Goal: Communication & Community: Answer question/provide support

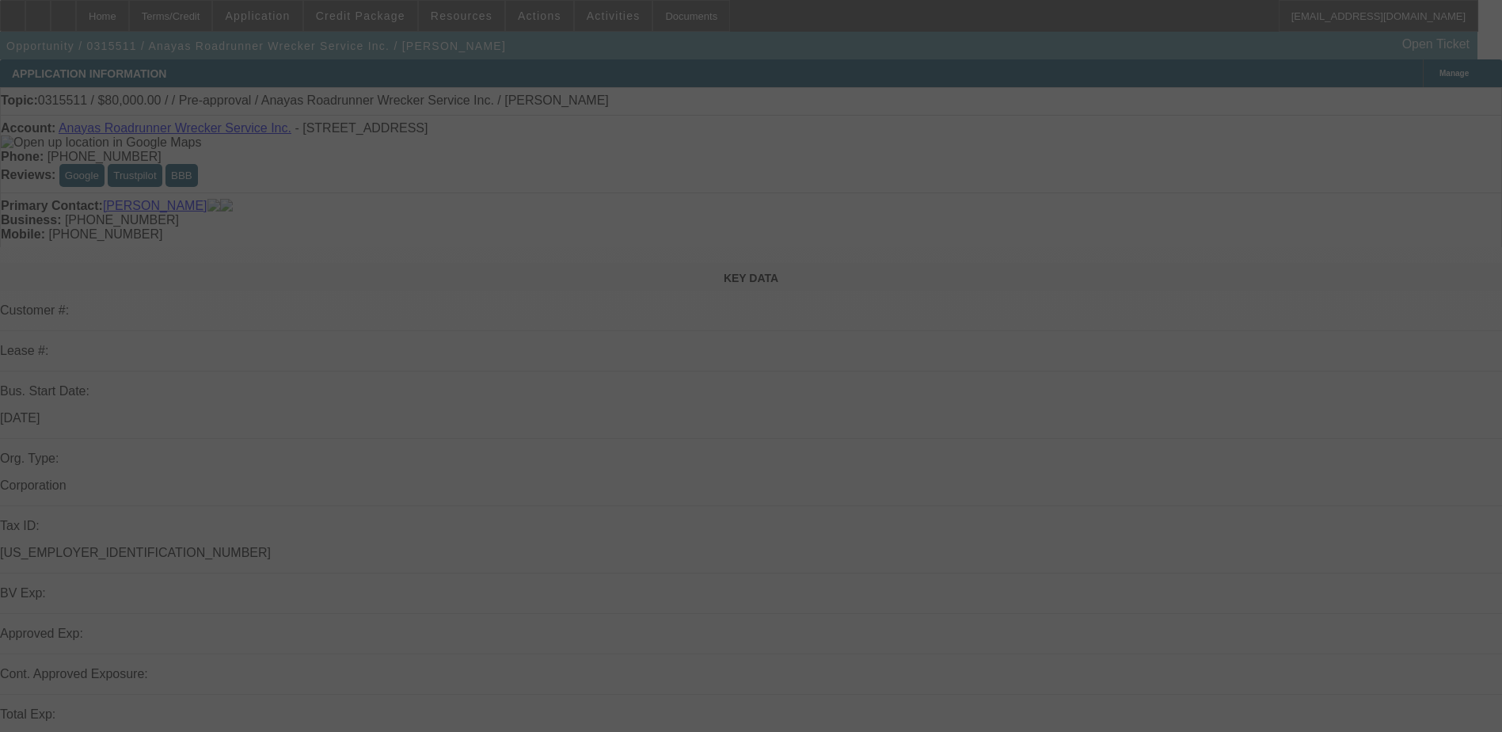
select select "0"
select select "2"
select select "0.1"
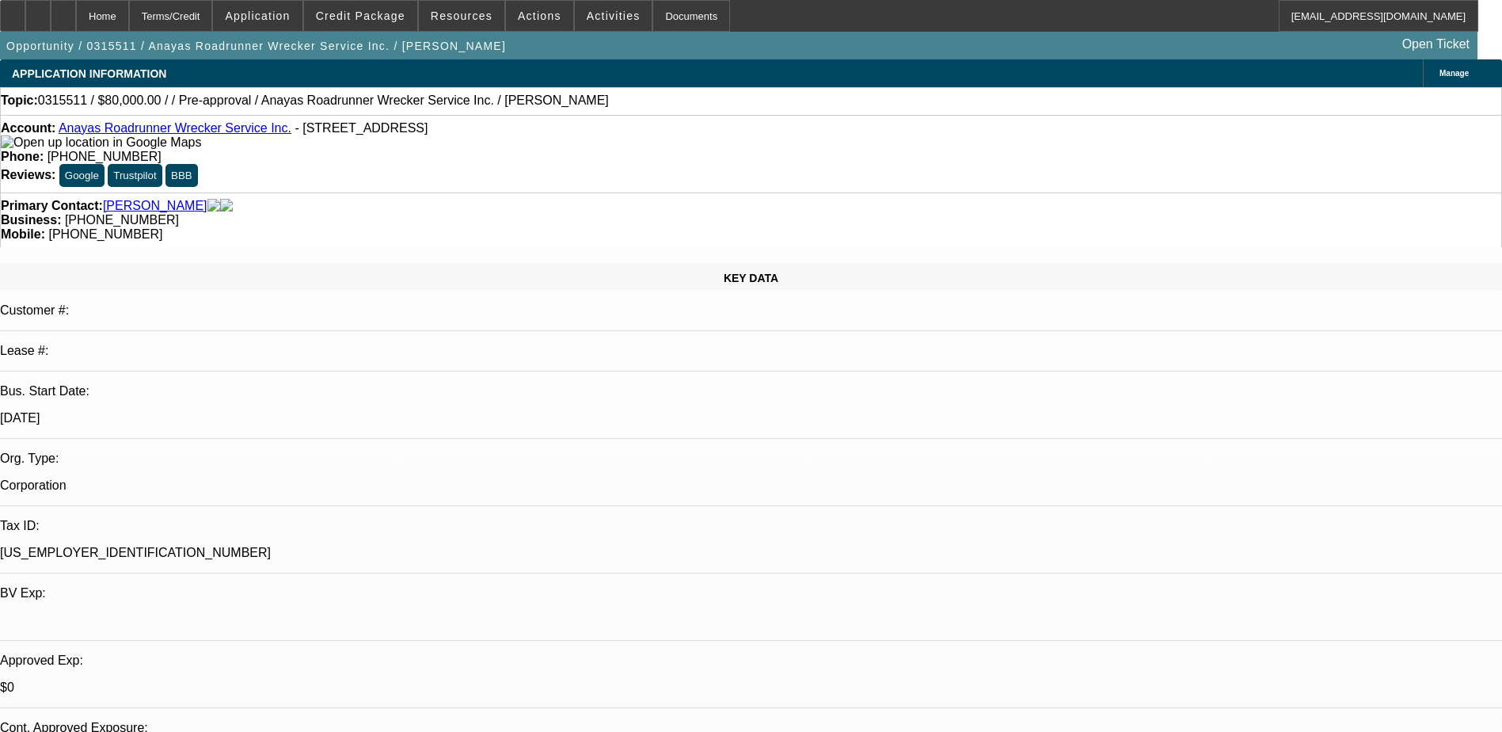
select select "0"
select select "2"
select select "0.1"
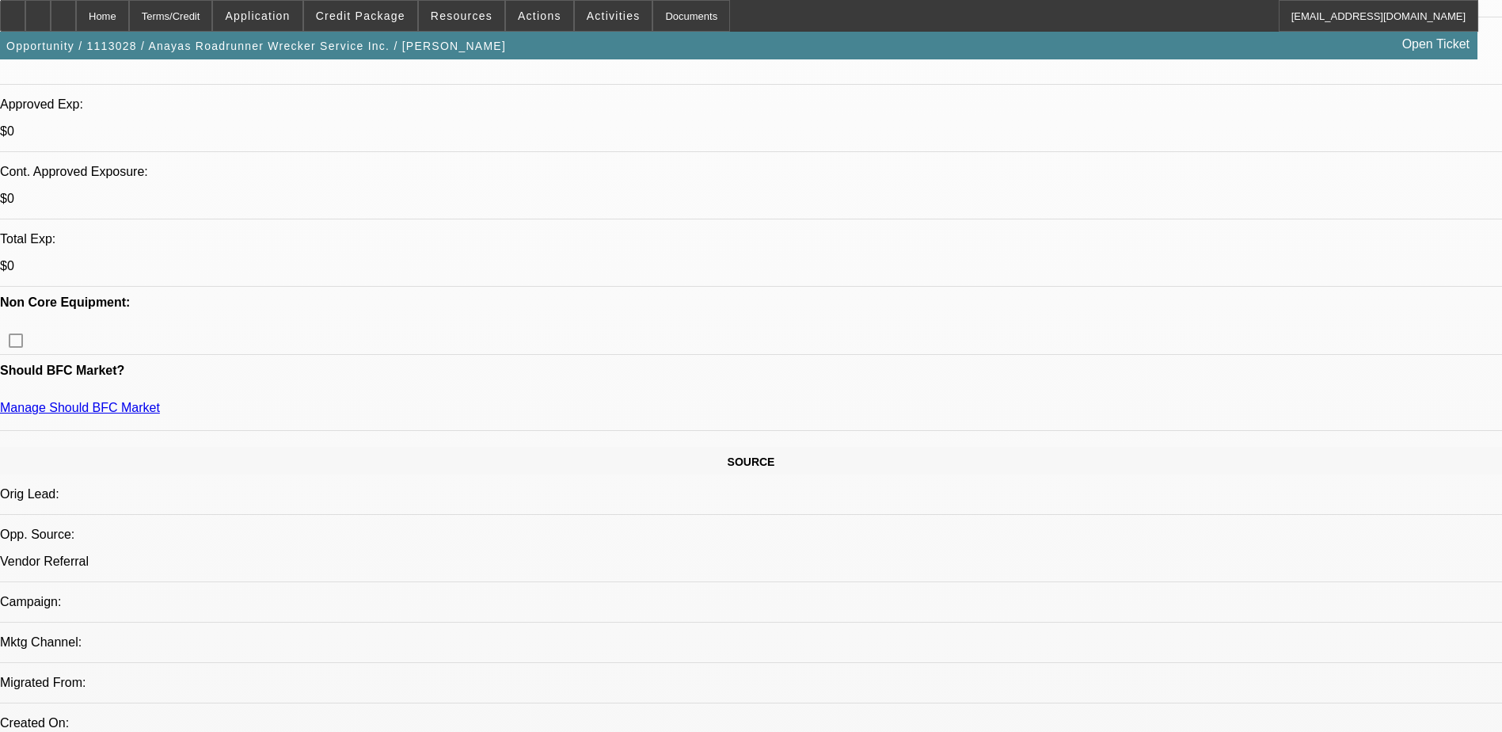
scroll to position [554, 0]
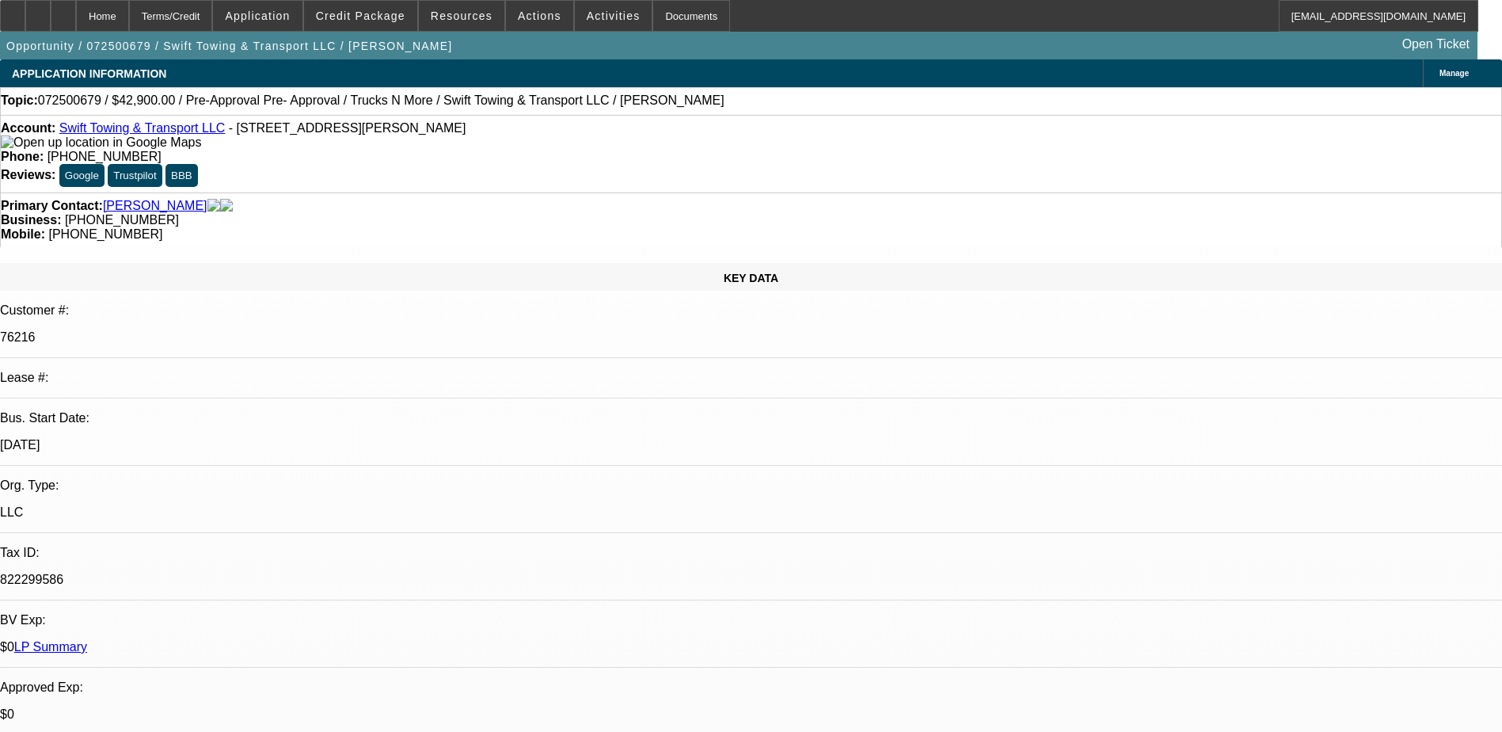
select select "0"
select select "2"
select select "0"
select select "6"
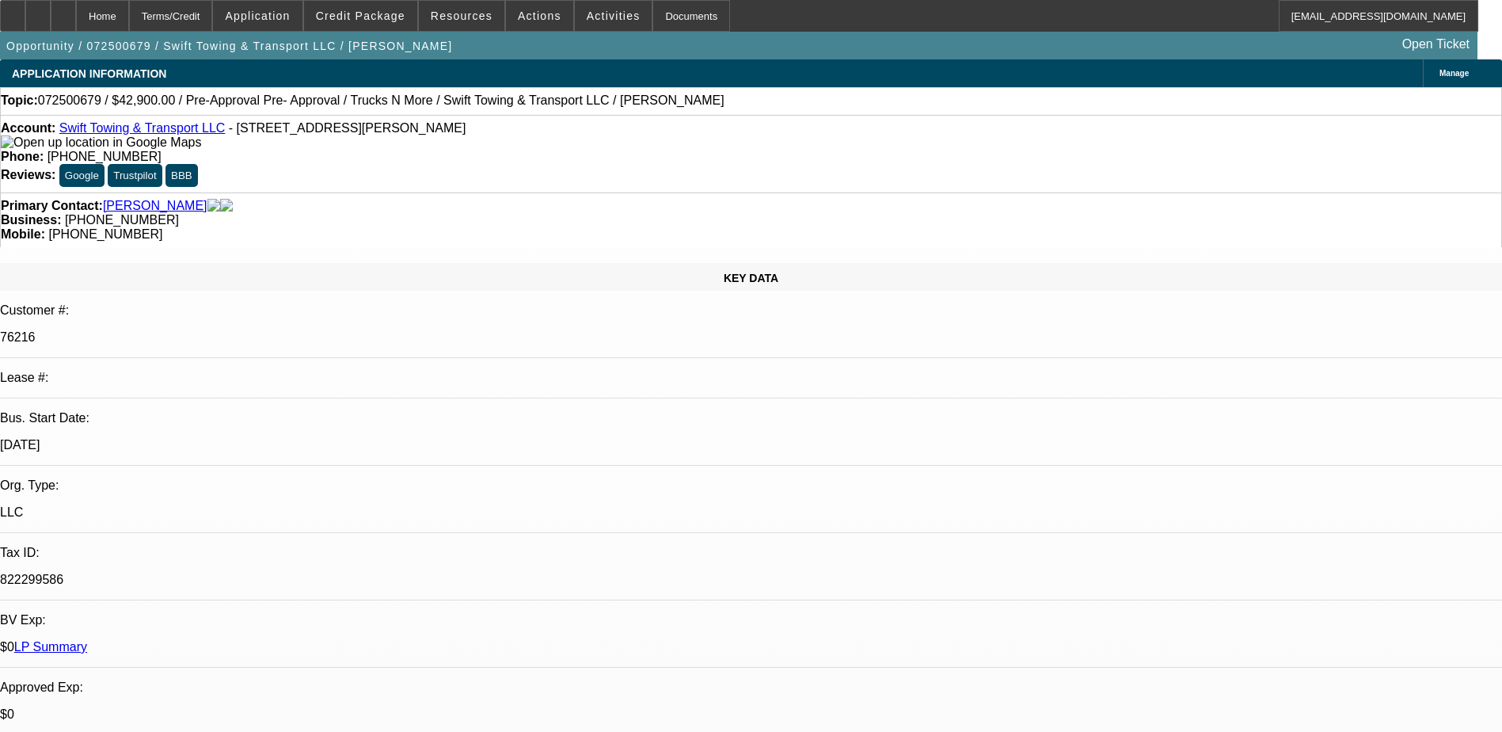
select select "0"
select select "2"
select select "0"
select select "6"
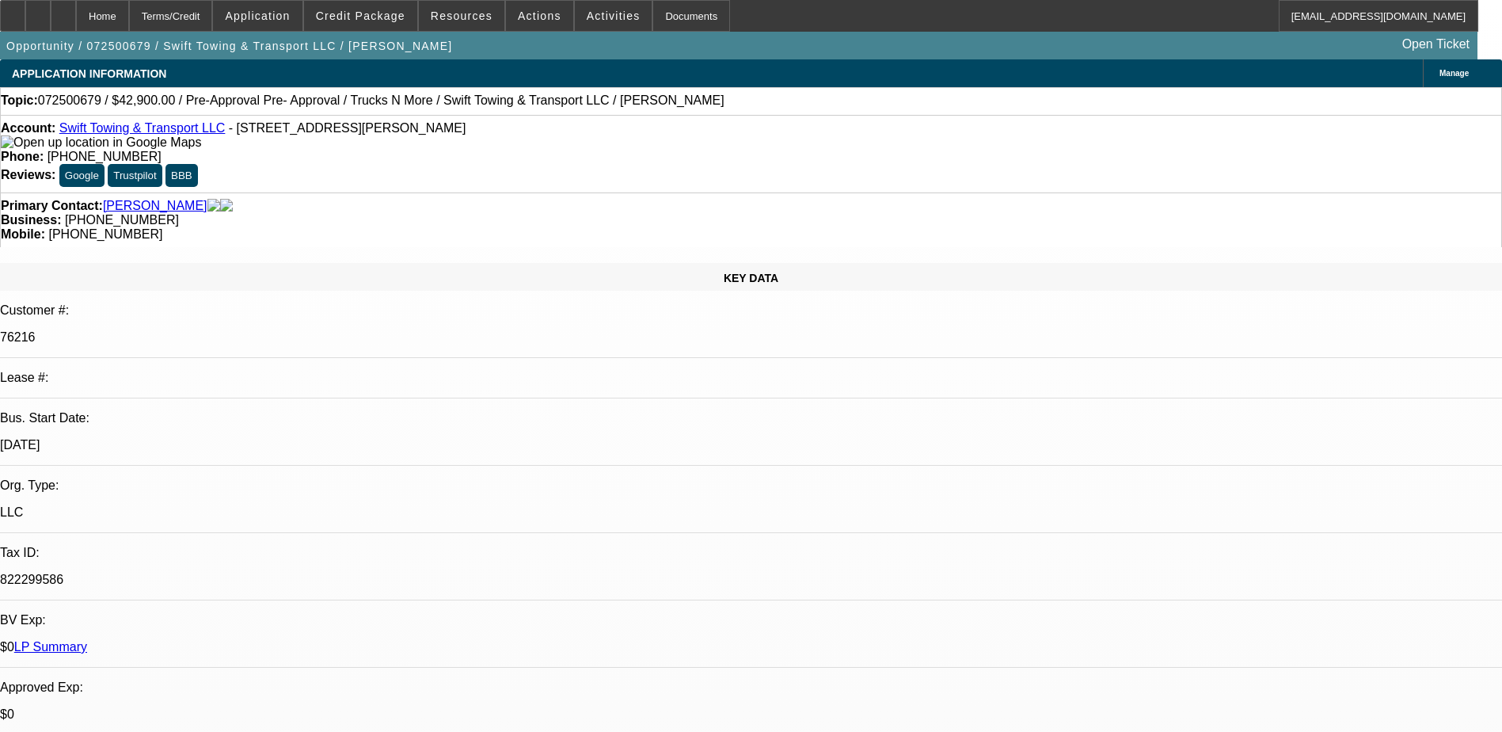
click at [587, 42] on div "Opportunity / 072500679 / Swift Towing & Transport LLC / Rodriguez, Kervin Open…" at bounding box center [739, 46] width 1478 height 28
click at [76, 10] on div at bounding box center [63, 16] width 25 height 32
select select "0"
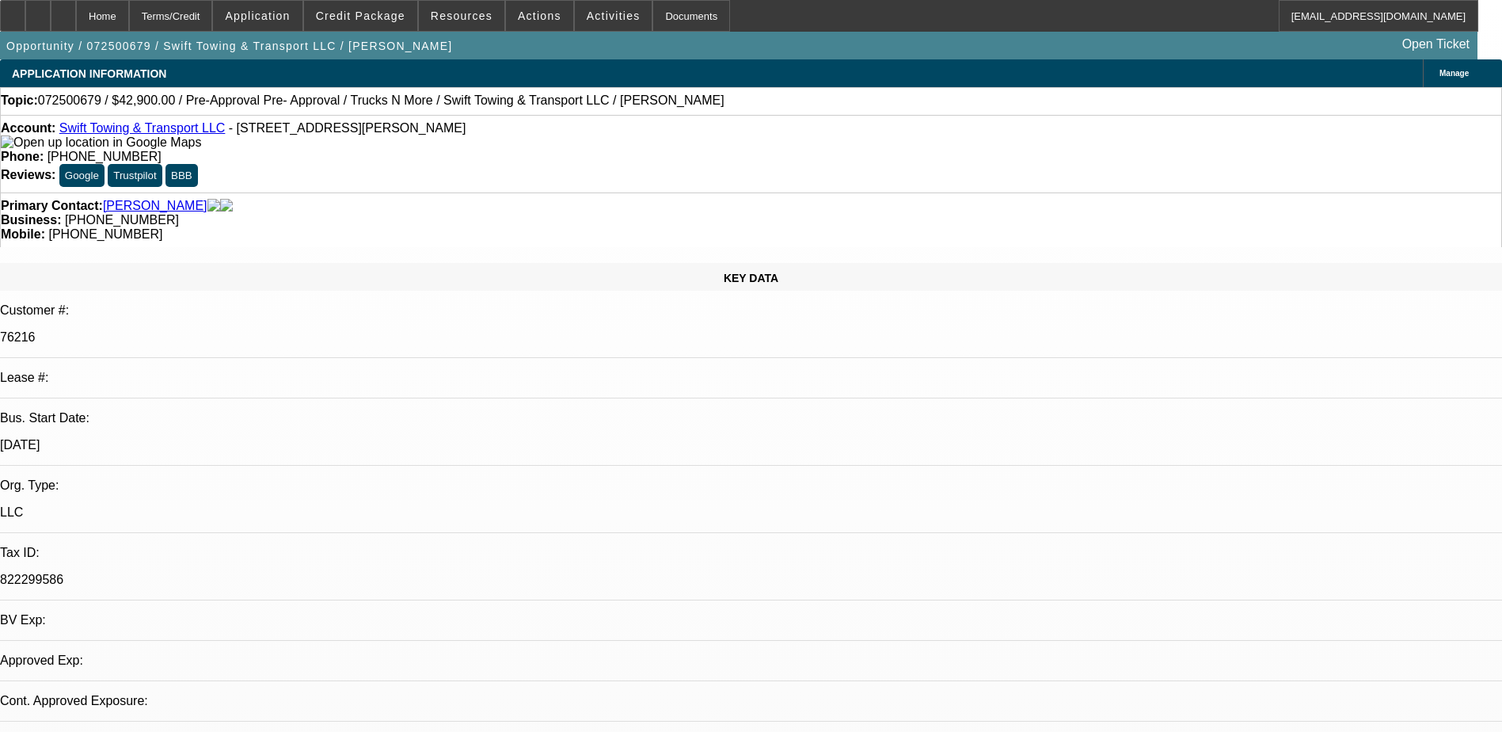
select select "0"
select select "1"
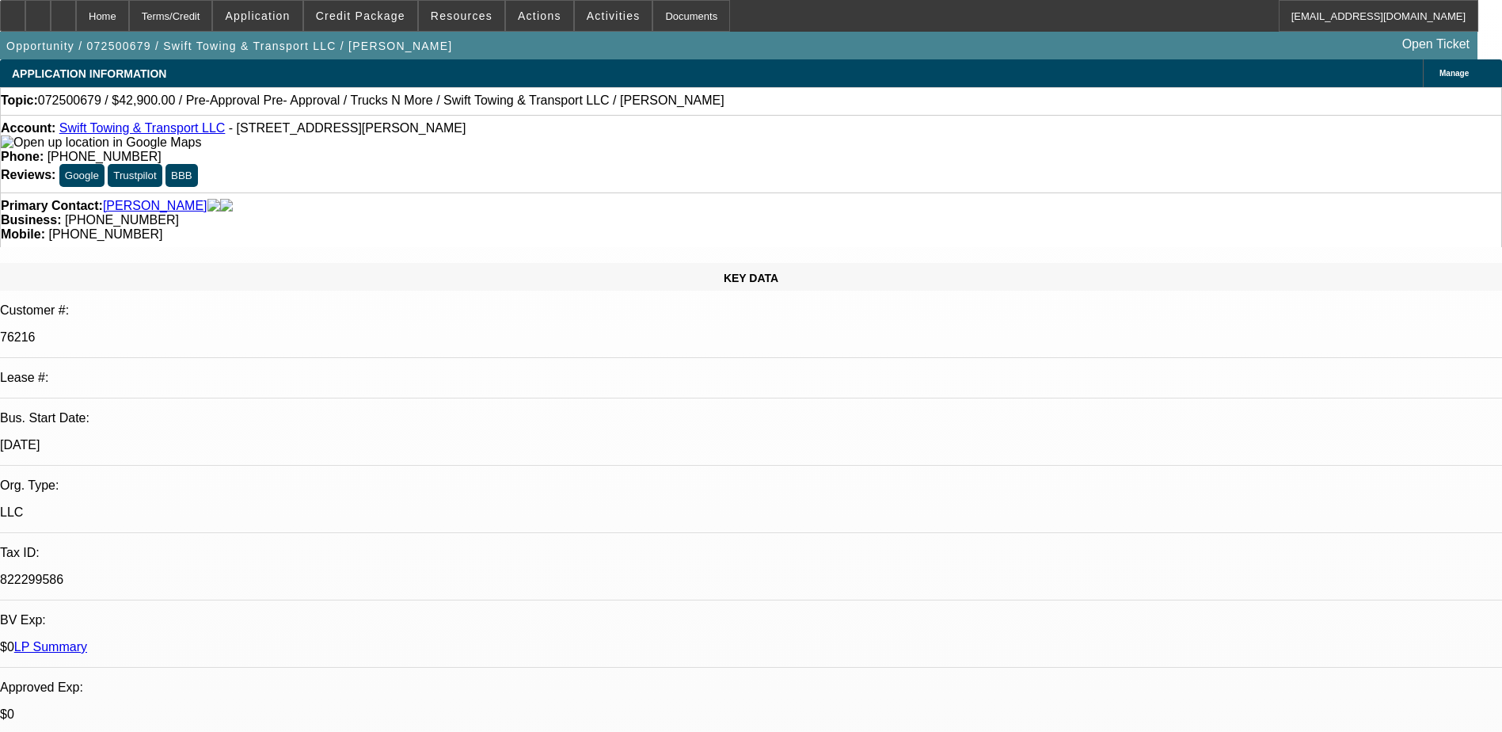
select select "2"
select select "6"
select select "1"
select select "2"
select select "6"
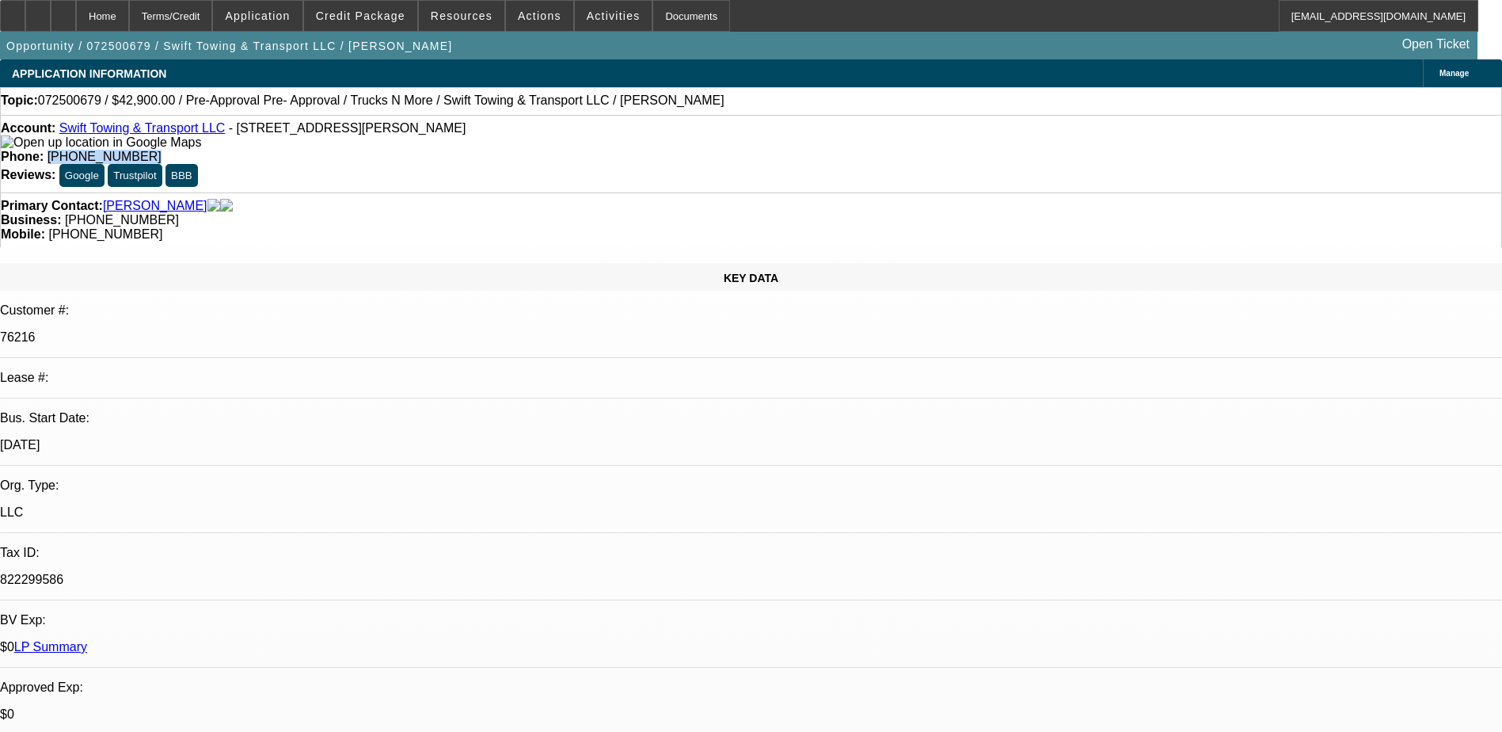
drag, startPoint x: 630, startPoint y: 127, endPoint x: 551, endPoint y: 143, distance: 80.8
click at [551, 143] on div "Account: Swift Towing & Transport LLC - 77 Hilltop Rd, Howell, NJ 07731 Phone: …" at bounding box center [751, 154] width 1502 height 78
copy span "(347) 962-1672"
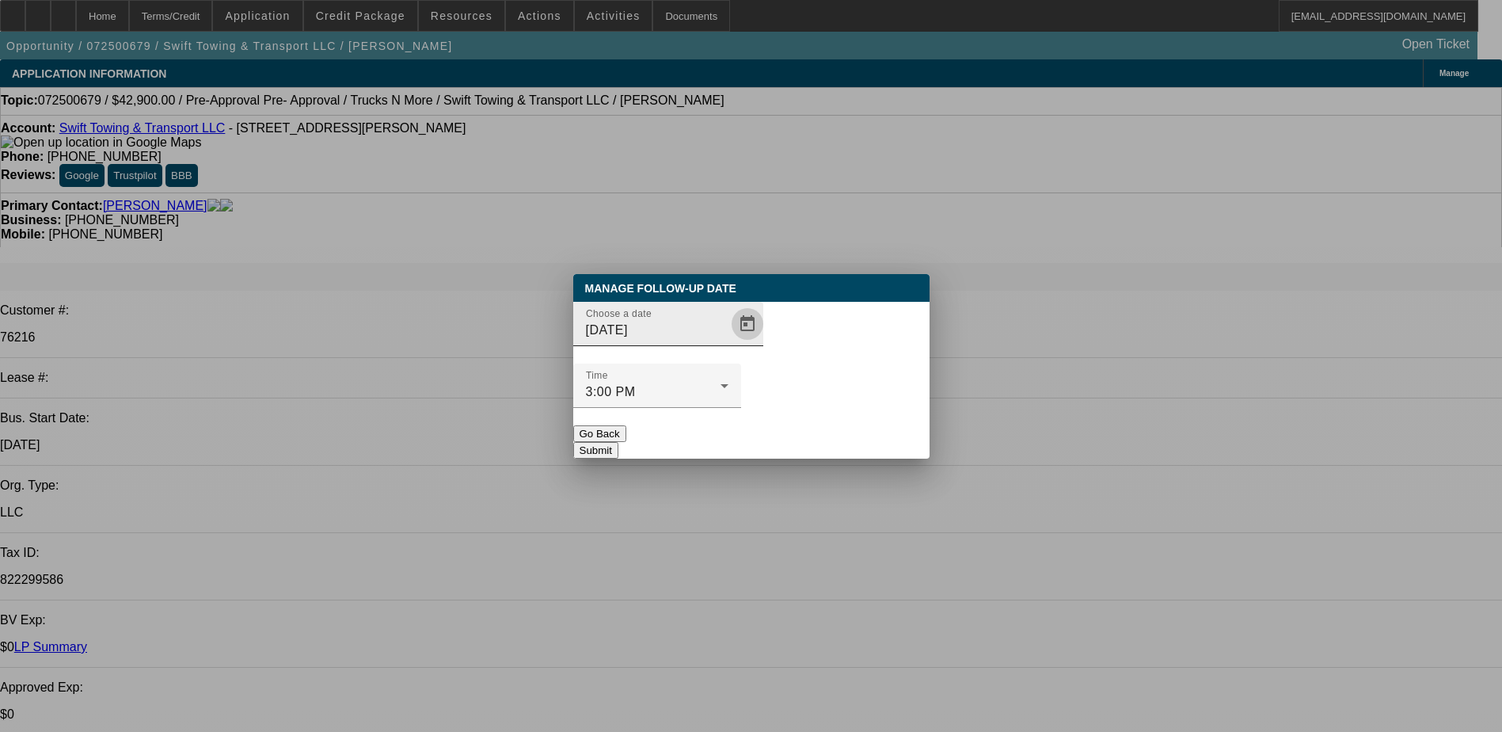
click at [729, 343] on span "Open calendar" at bounding box center [748, 324] width 38 height 38
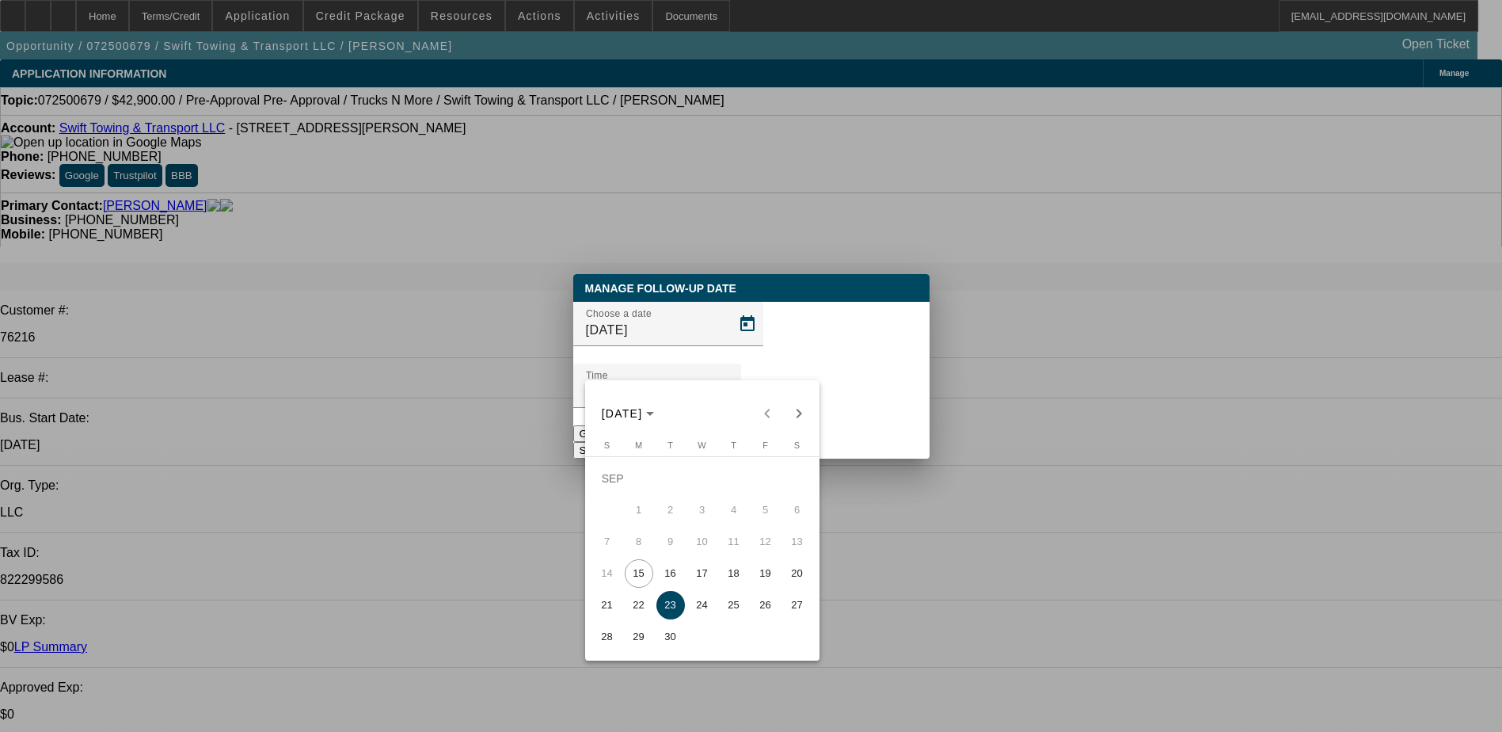
click at [702, 615] on span "24" at bounding box center [702, 605] width 29 height 29
type input "9/24/2025"
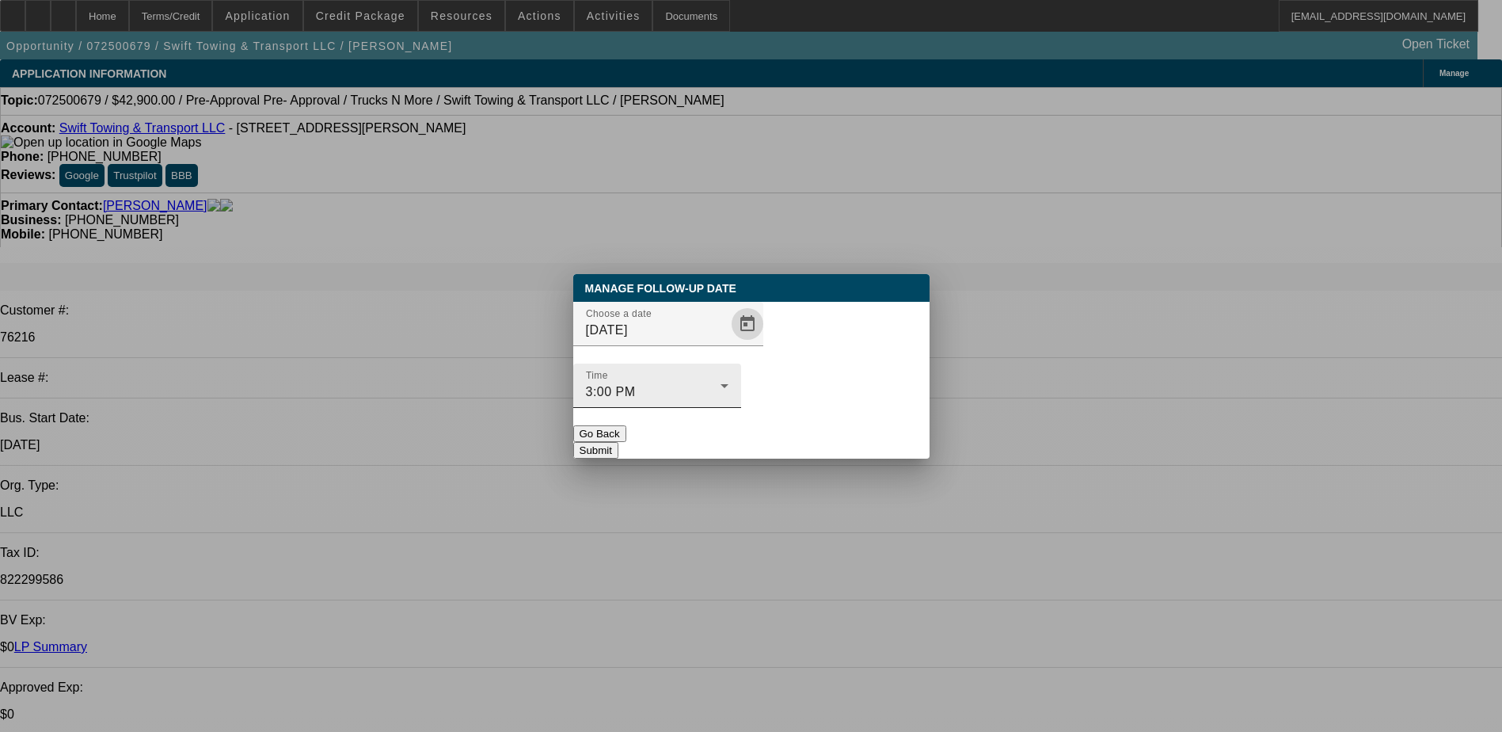
click at [721, 382] on div "3:00 PM" at bounding box center [653, 391] width 135 height 19
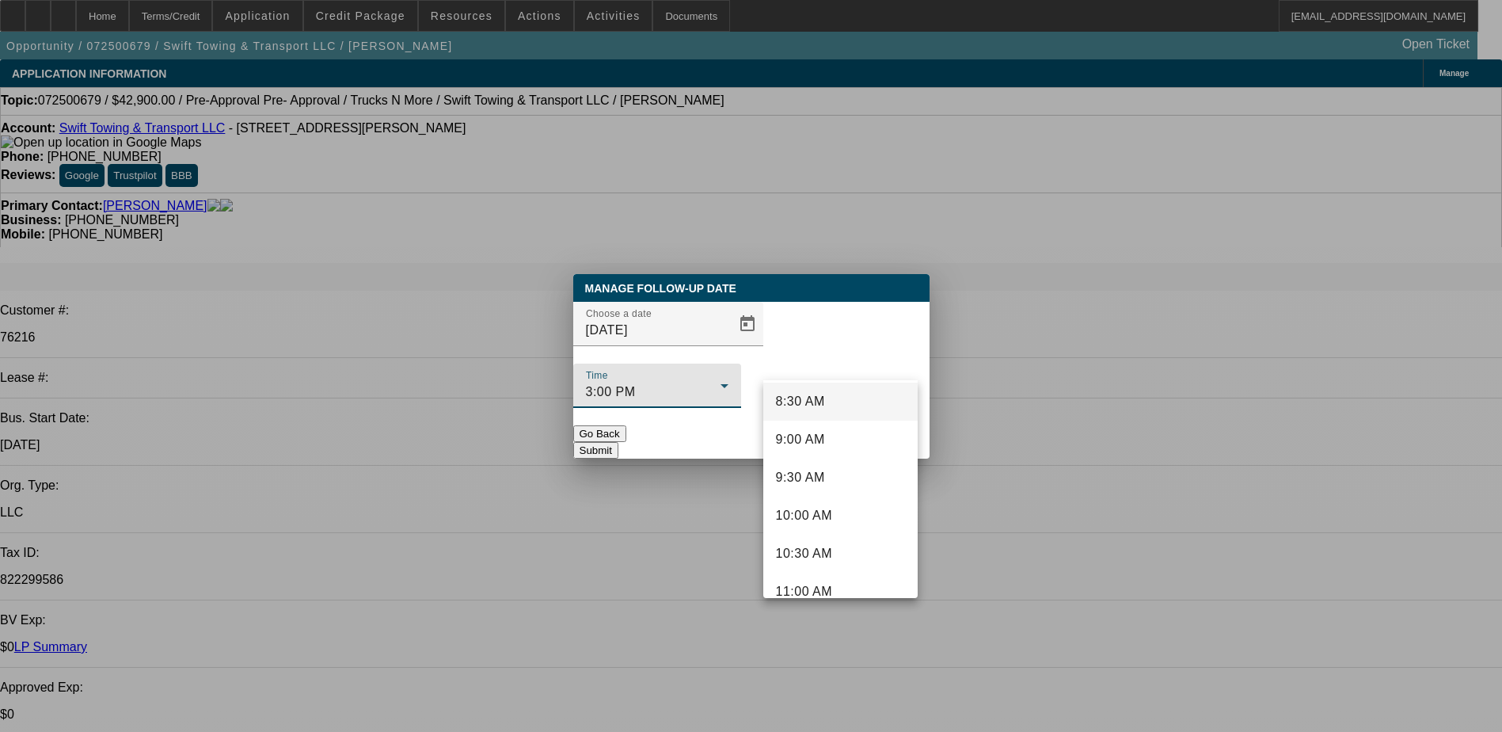
scroll to position [571, 0]
click at [819, 443] on span "8:00 AM" at bounding box center [800, 442] width 49 height 19
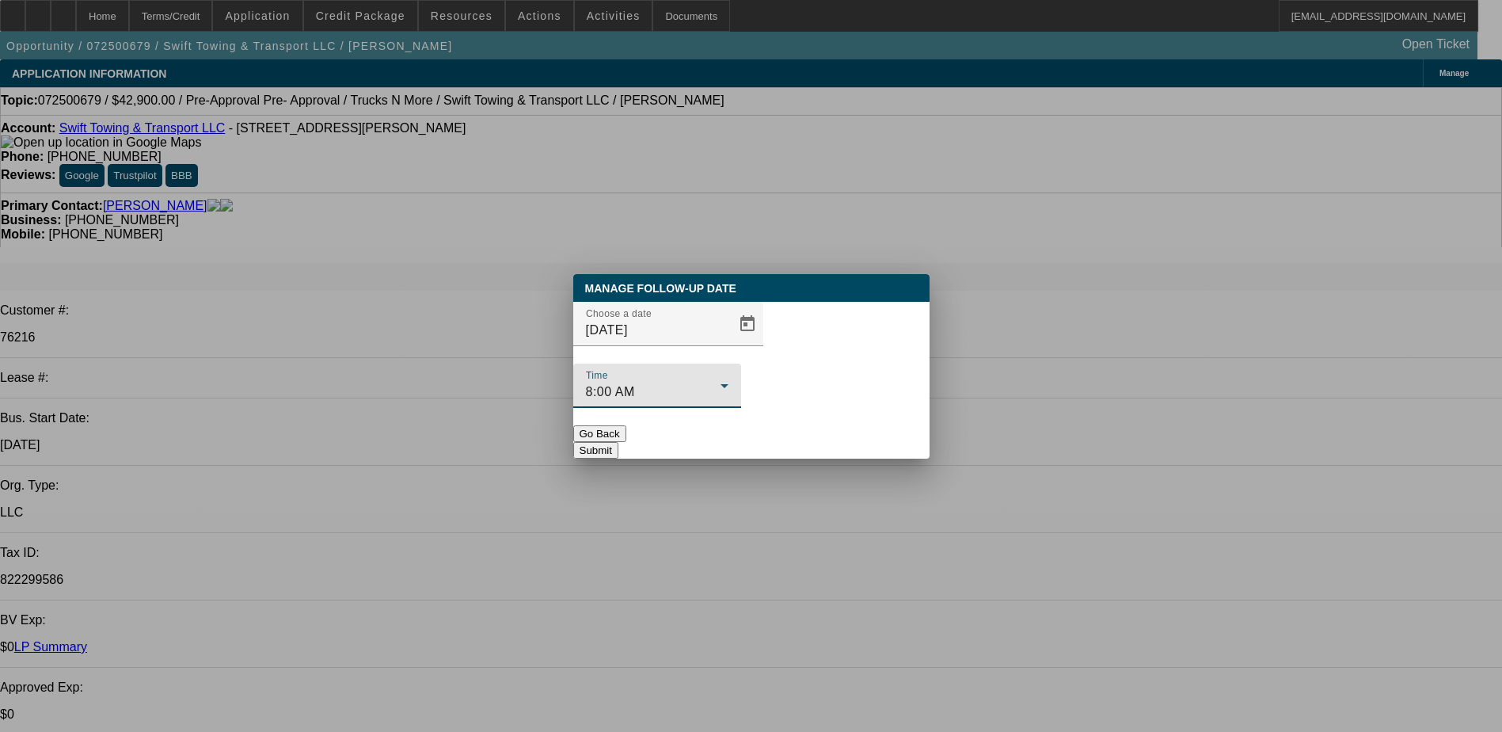
click at [618, 442] on button "Submit" at bounding box center [595, 450] width 45 height 17
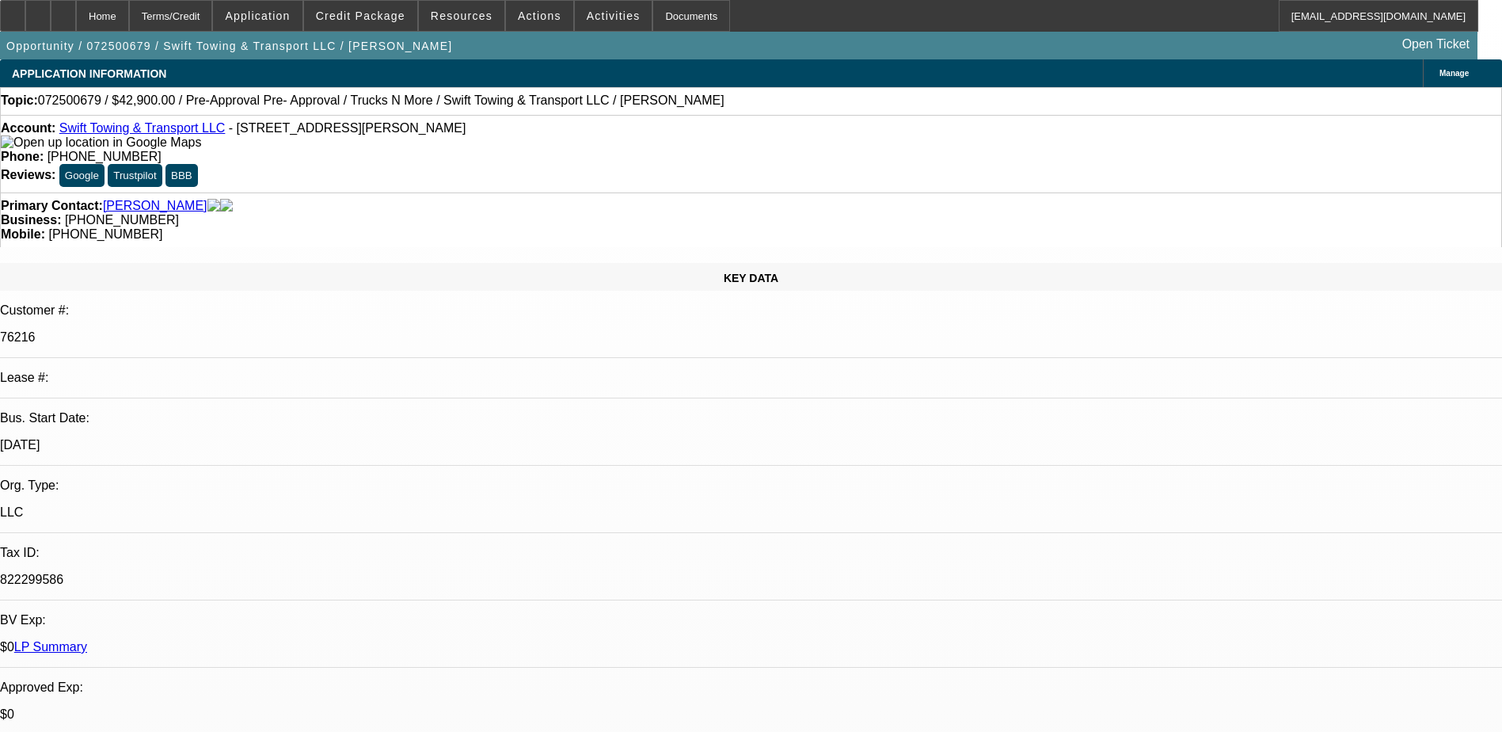
radio input "true"
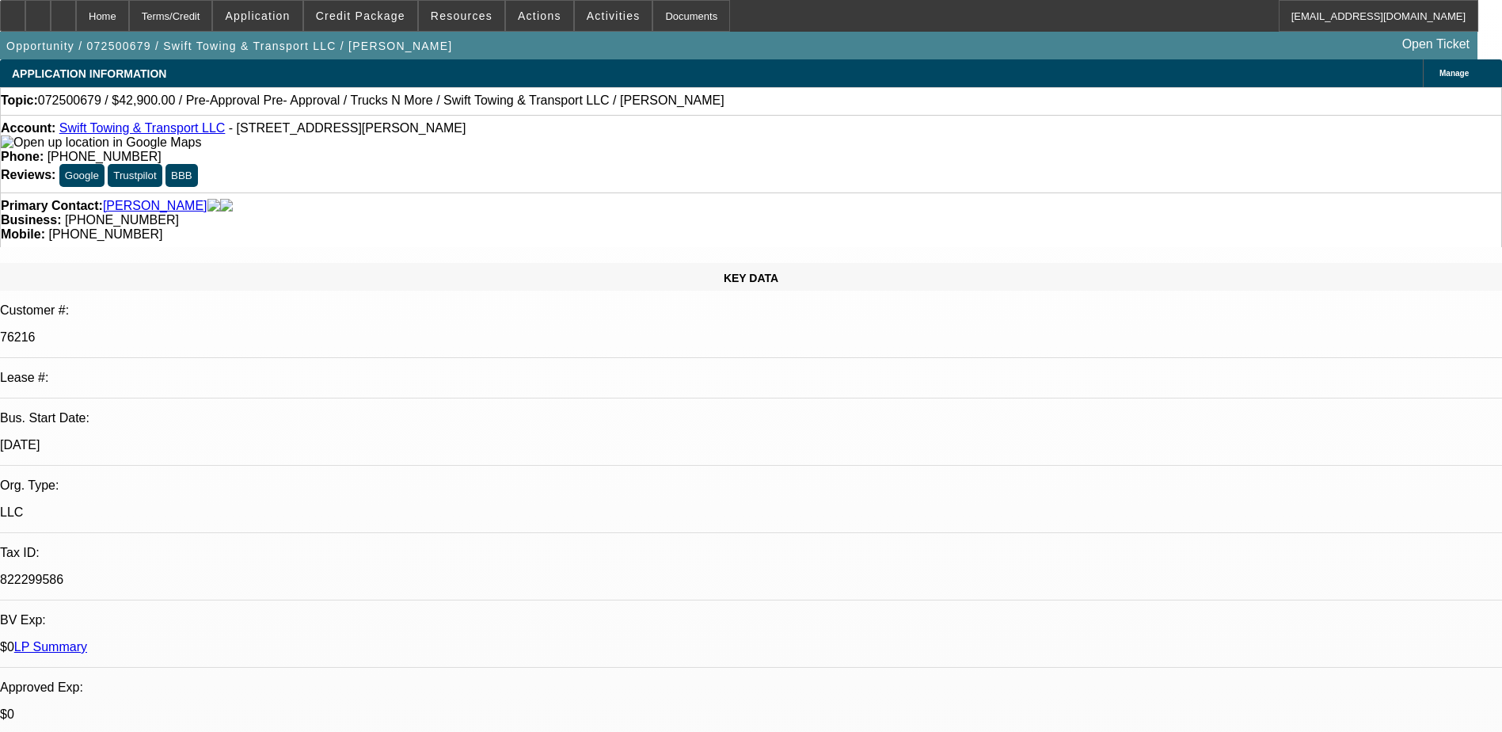
type textarea "office number went straight to VM, cell is disconnected, try again tmro"
radio input "true"
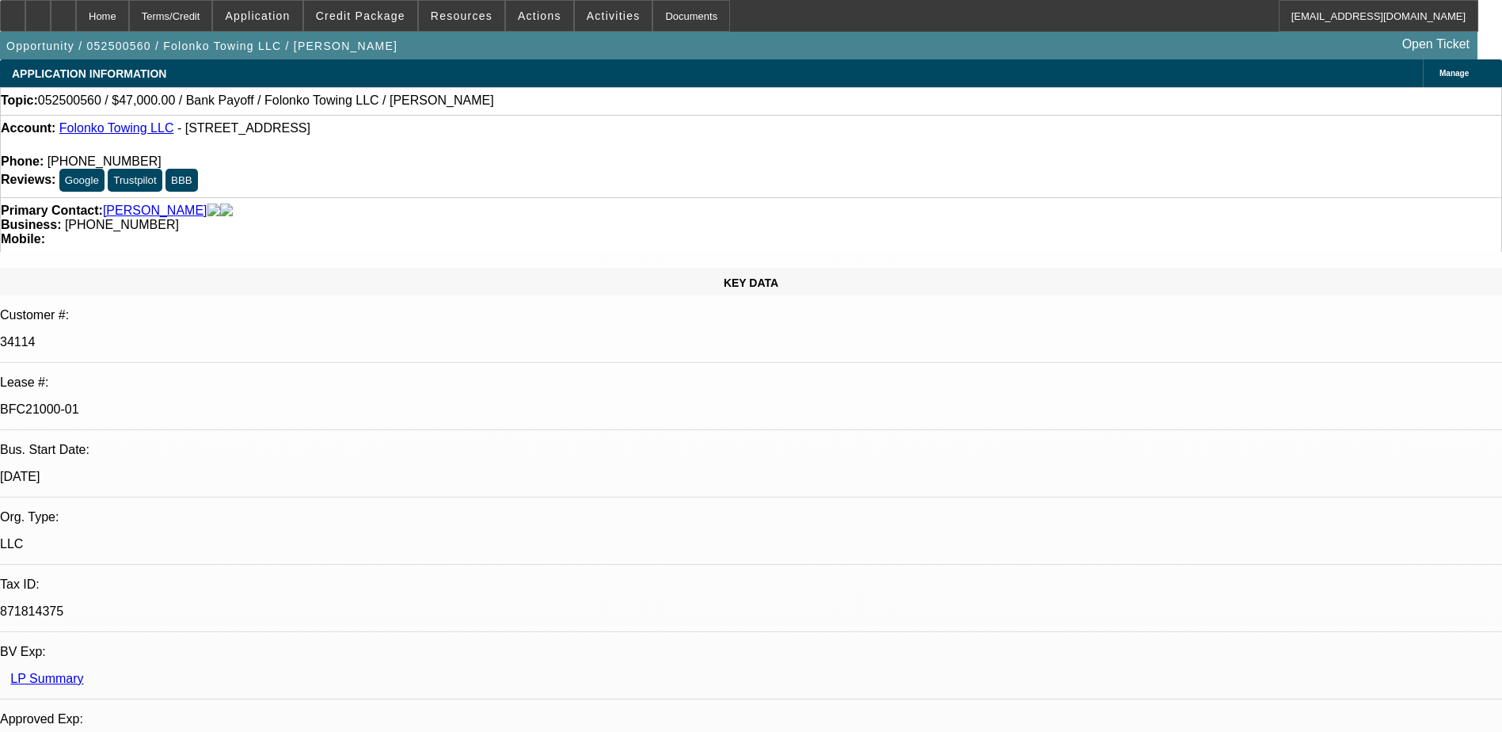
select select "0"
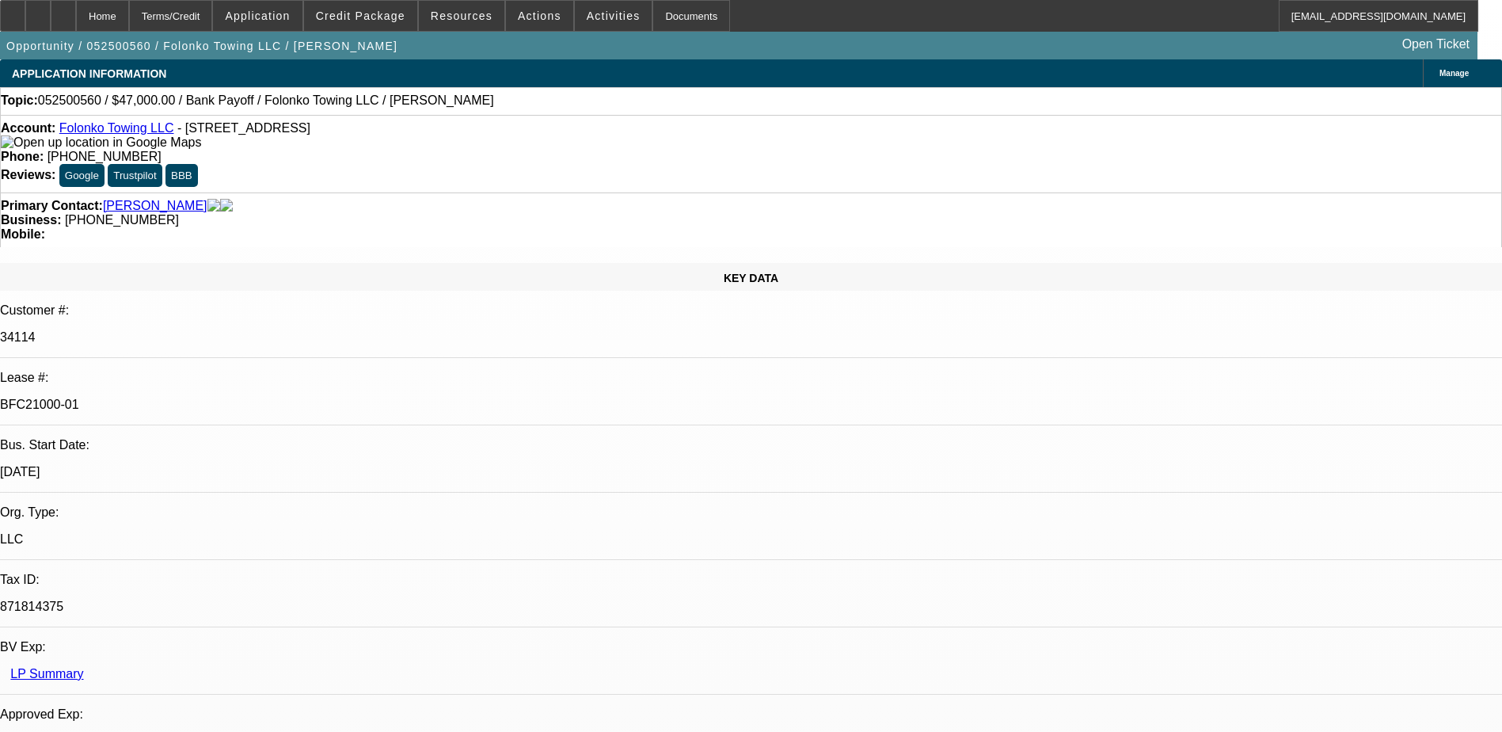
select select "2"
select select "0.1"
select select "0"
select select "2"
select select "0.1"
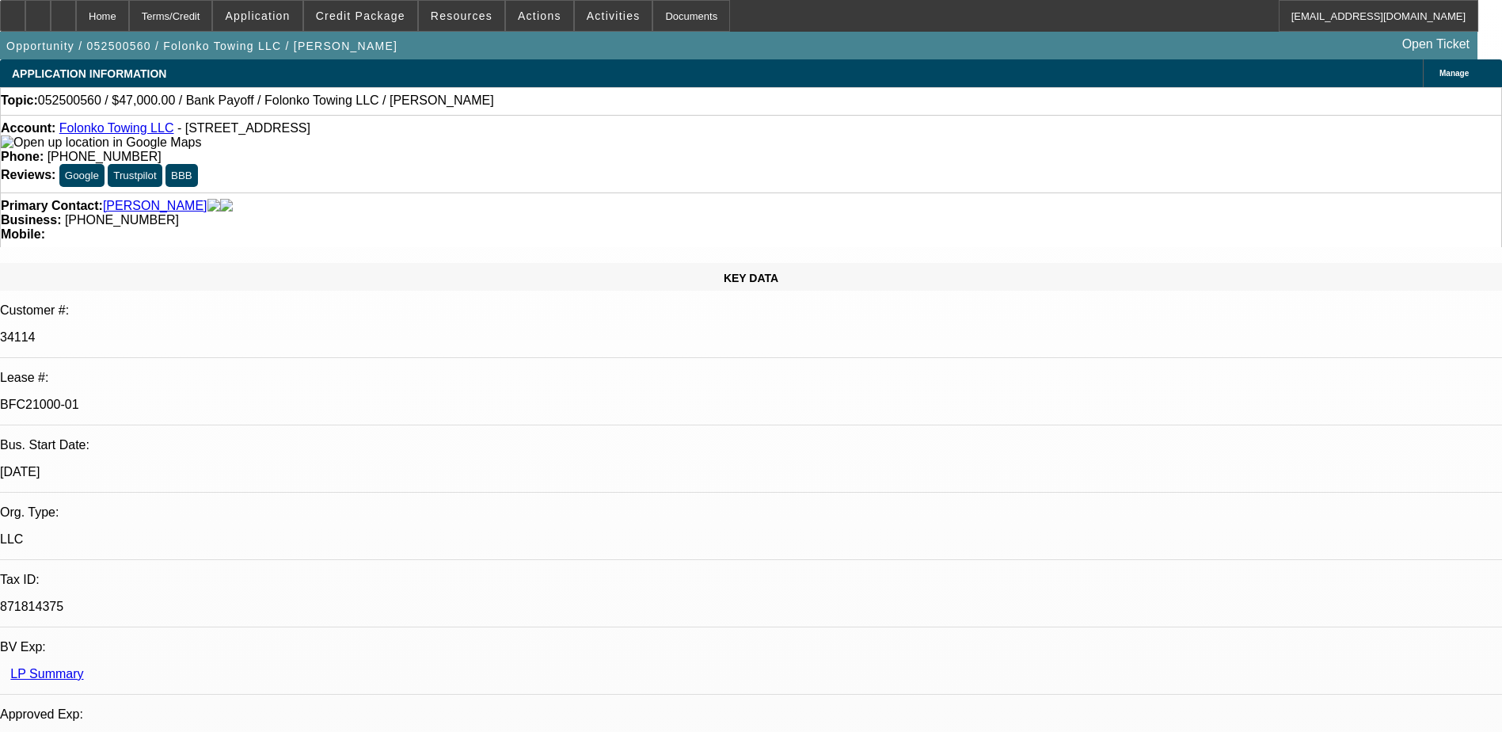
select select "0"
select select "0.1"
select select "1"
select select "2"
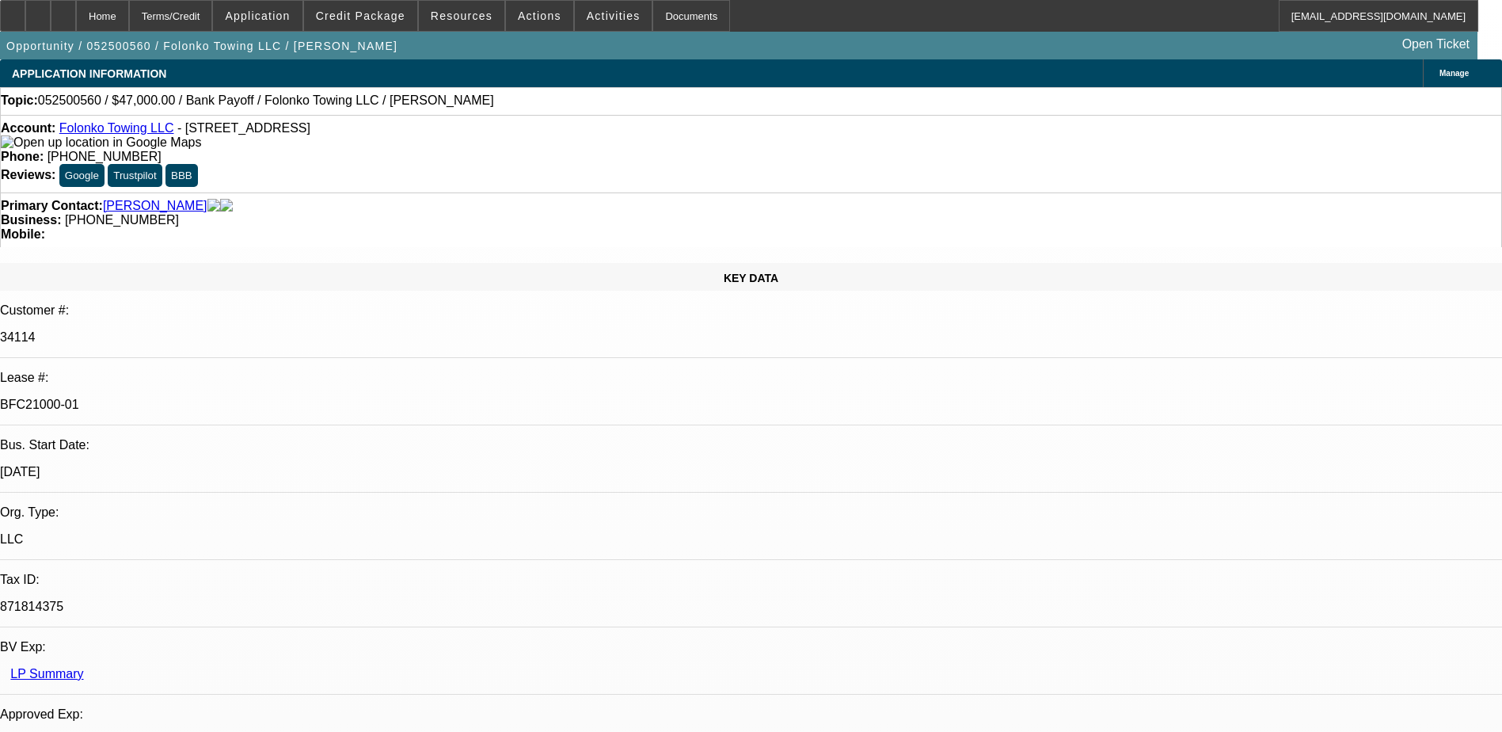
select select "4"
select select "1"
select select "2"
select select "4"
select select "1"
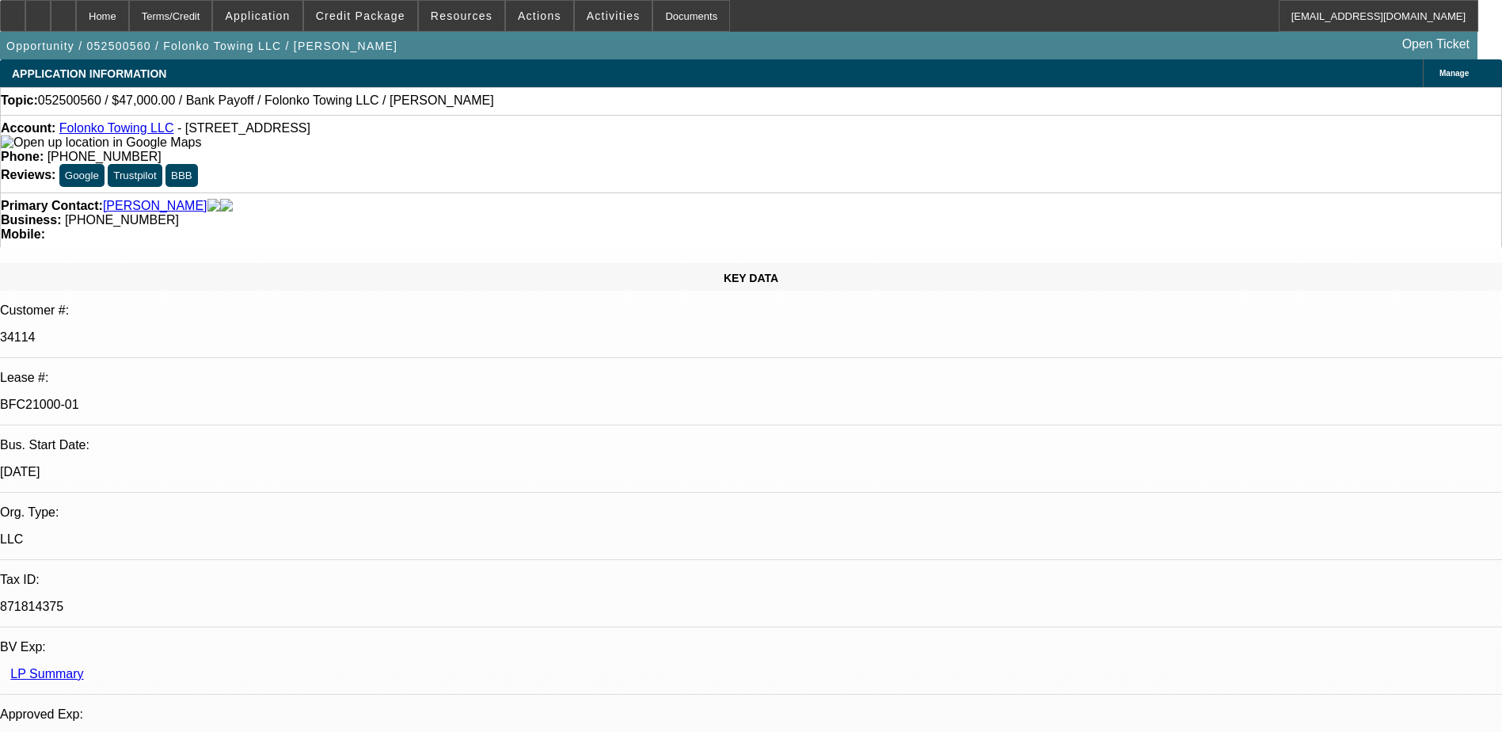
select select "2"
select select "4"
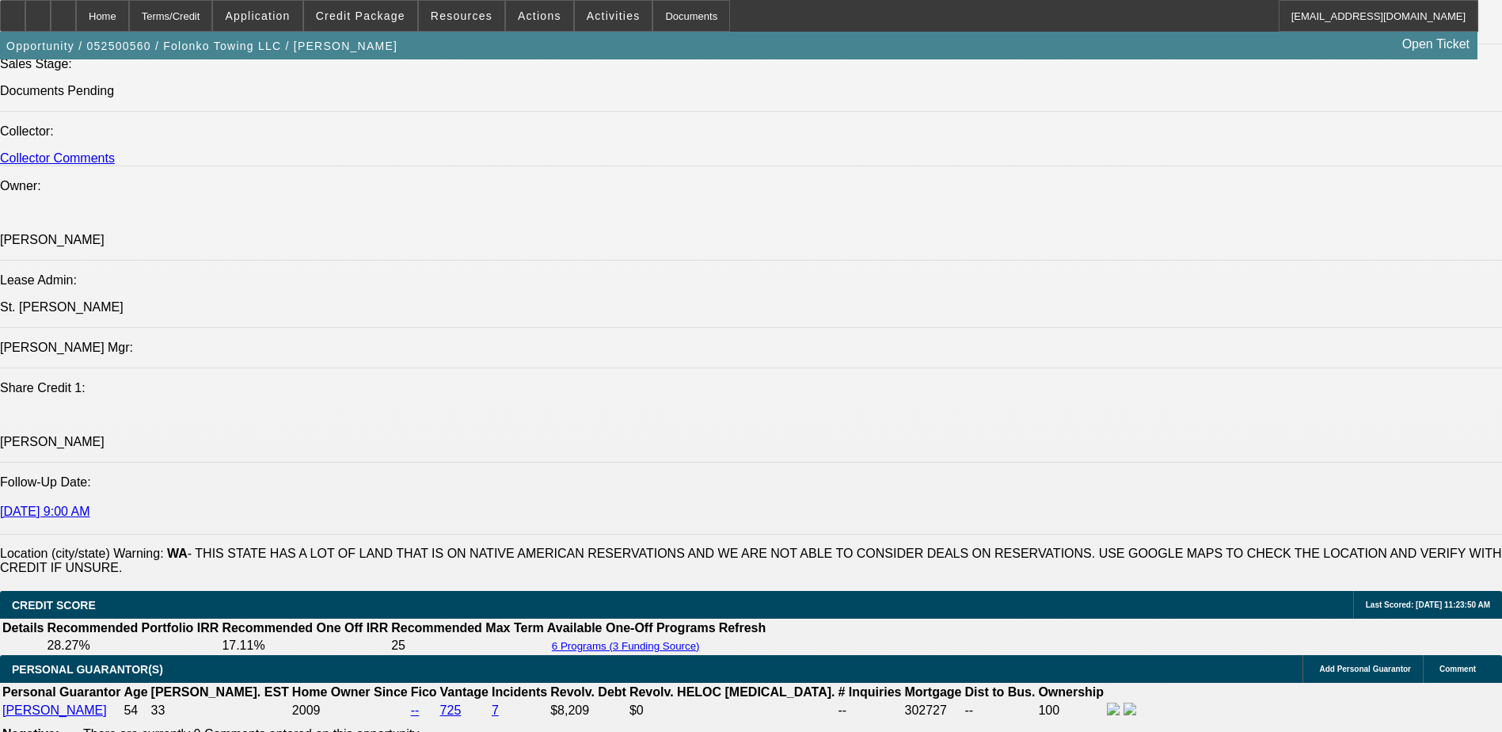
scroll to position [1663, 0]
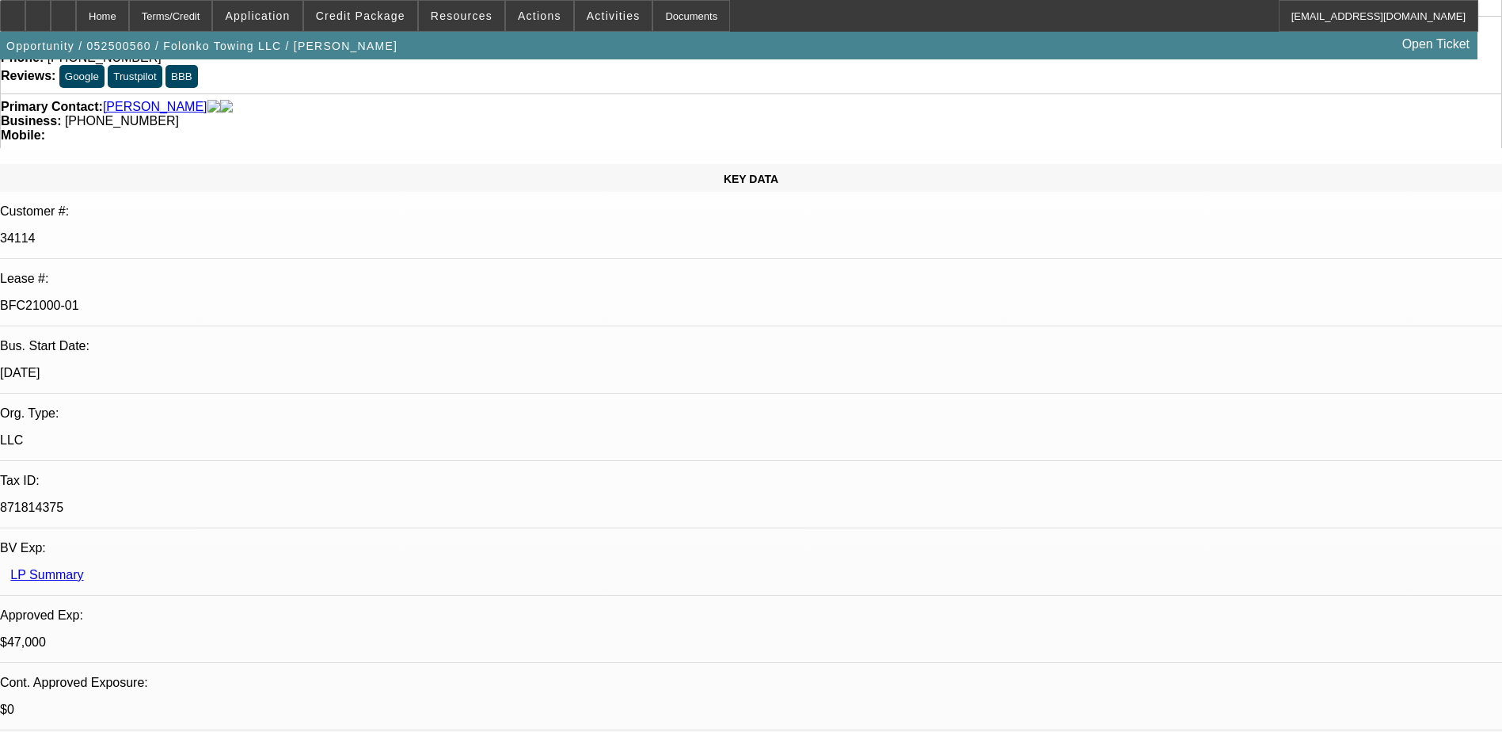
scroll to position [0, 0]
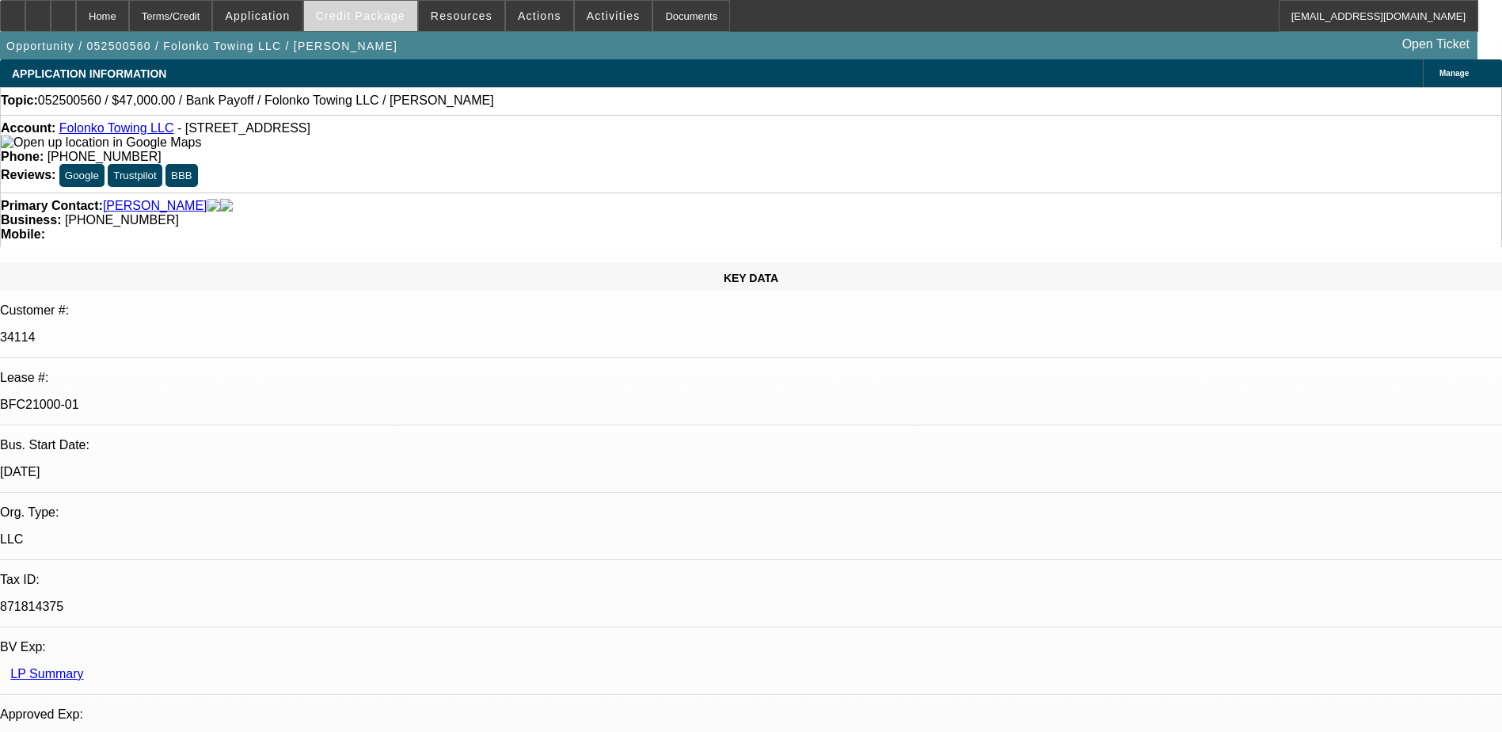
click at [355, 27] on span at bounding box center [360, 16] width 113 height 38
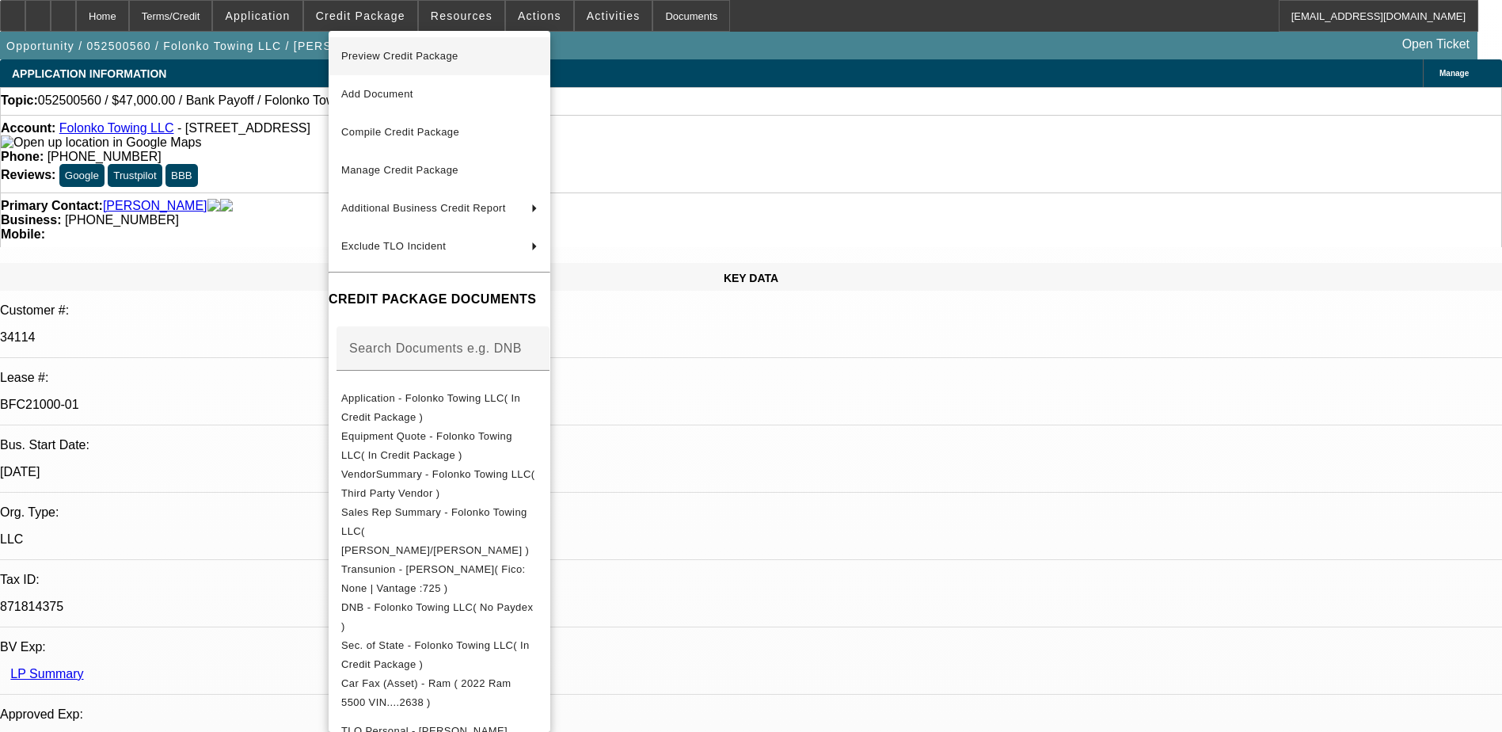
click at [425, 59] on span "Preview Credit Package" at bounding box center [399, 56] width 117 height 12
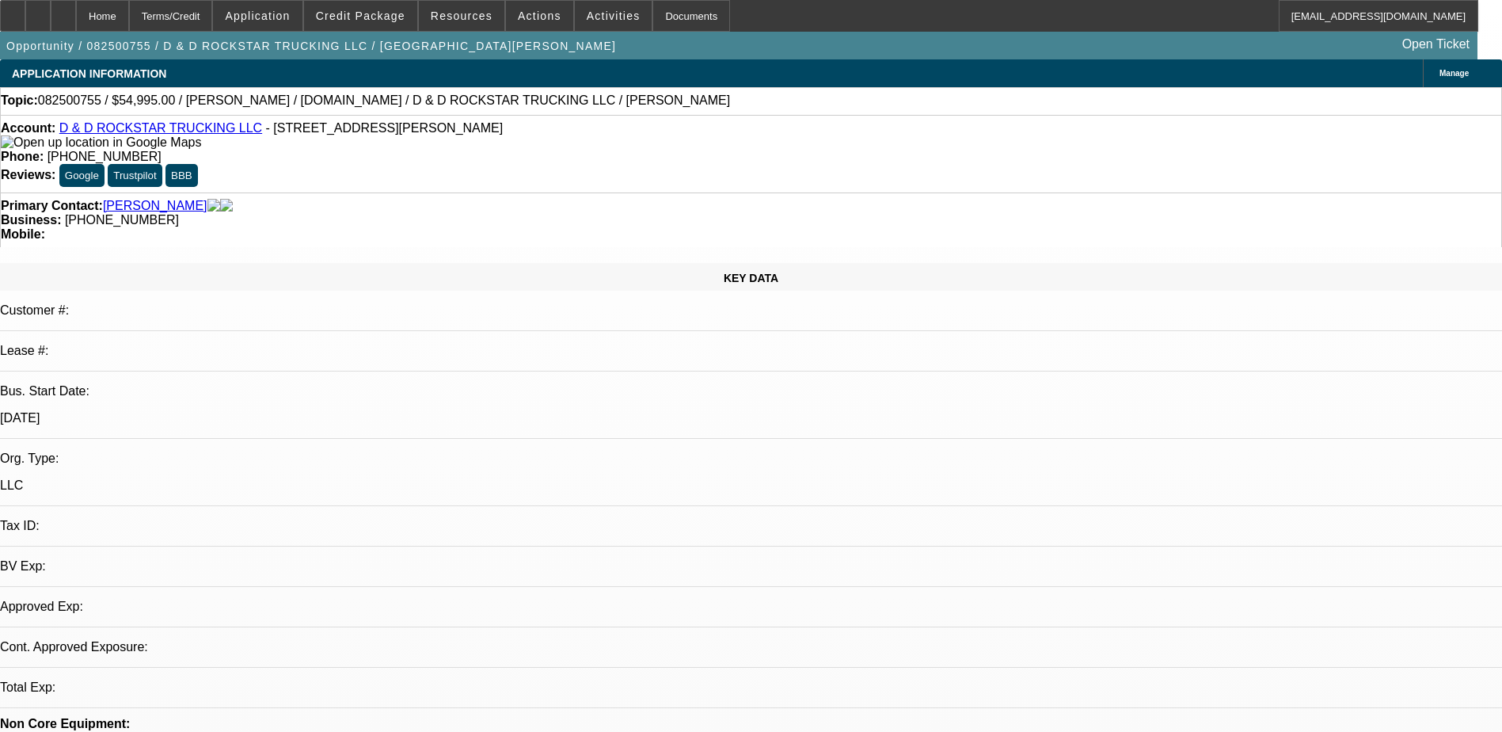
select select "0"
select select "1"
select select "2"
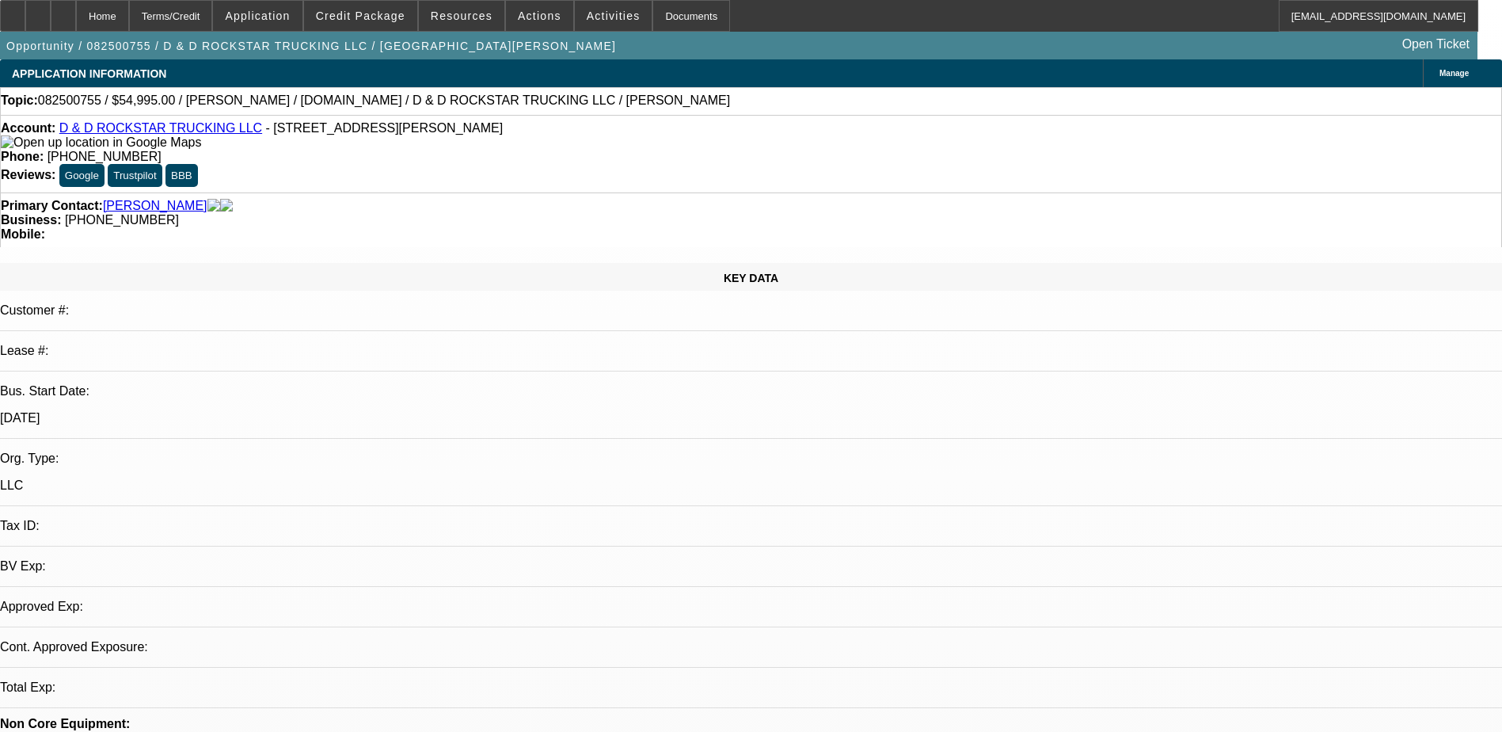
select select "6"
drag, startPoint x: 1195, startPoint y: 171, endPoint x: 1223, endPoint y: 191, distance: 34.1
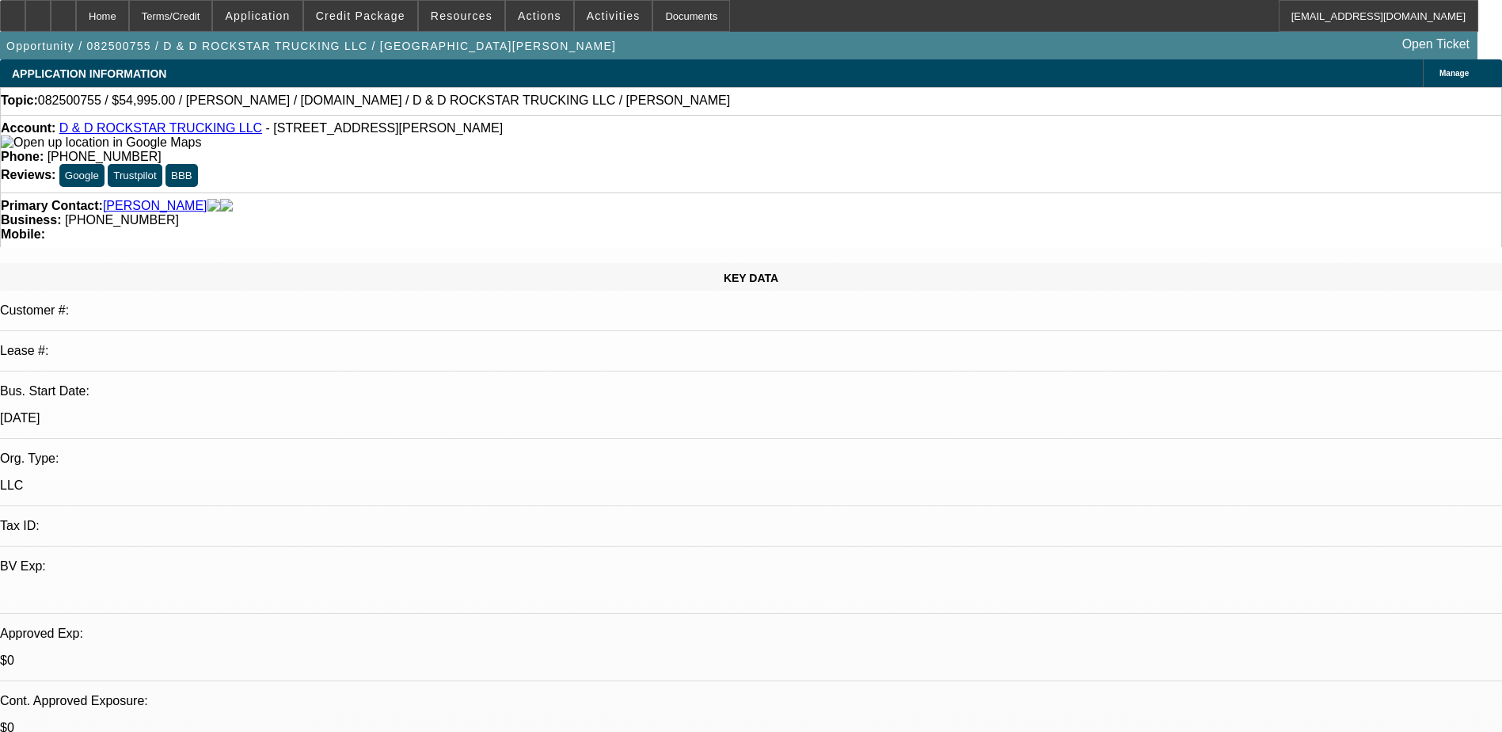
radio input "true"
type textarea "[PERSON_NAME] told on 5th he's looking for a different truck, medium duty rollb…"
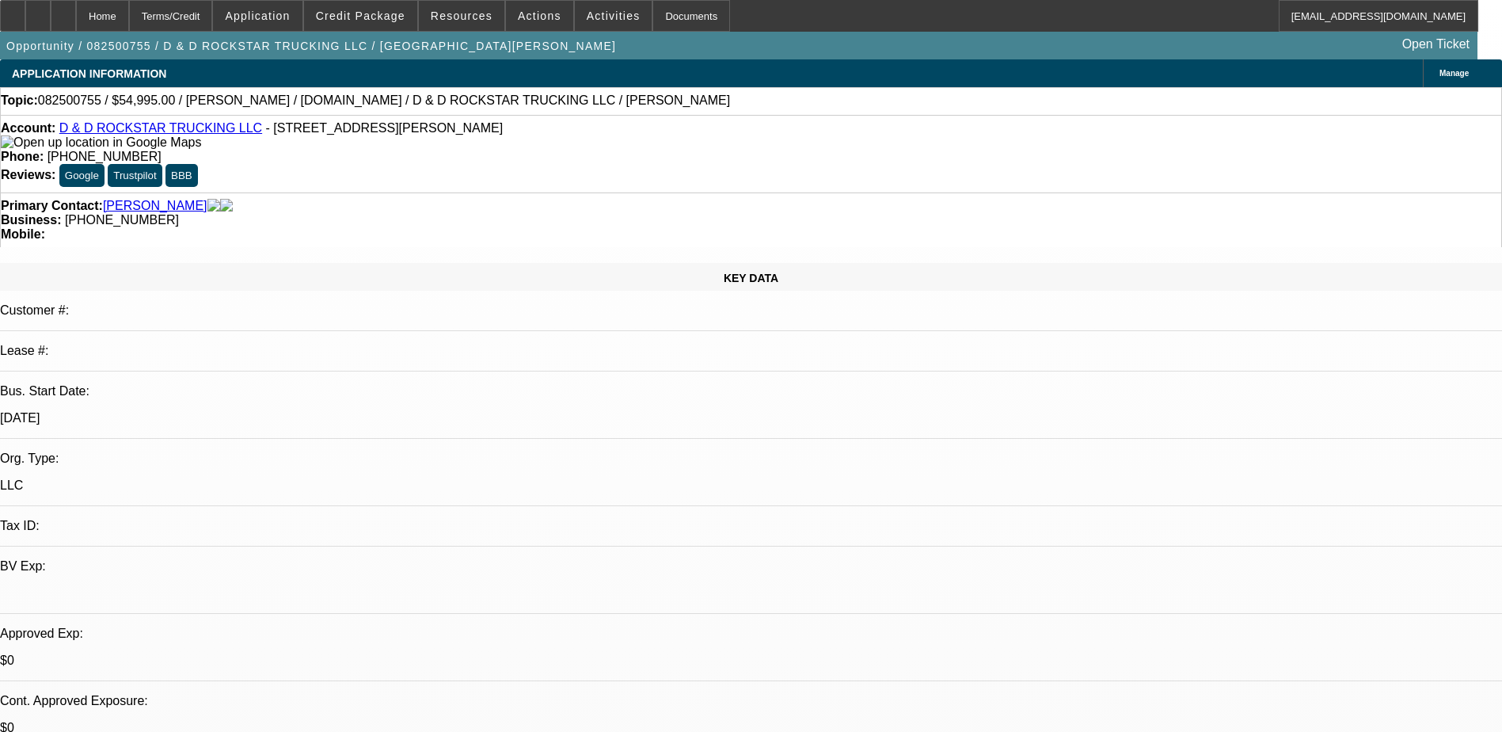
radio input "true"
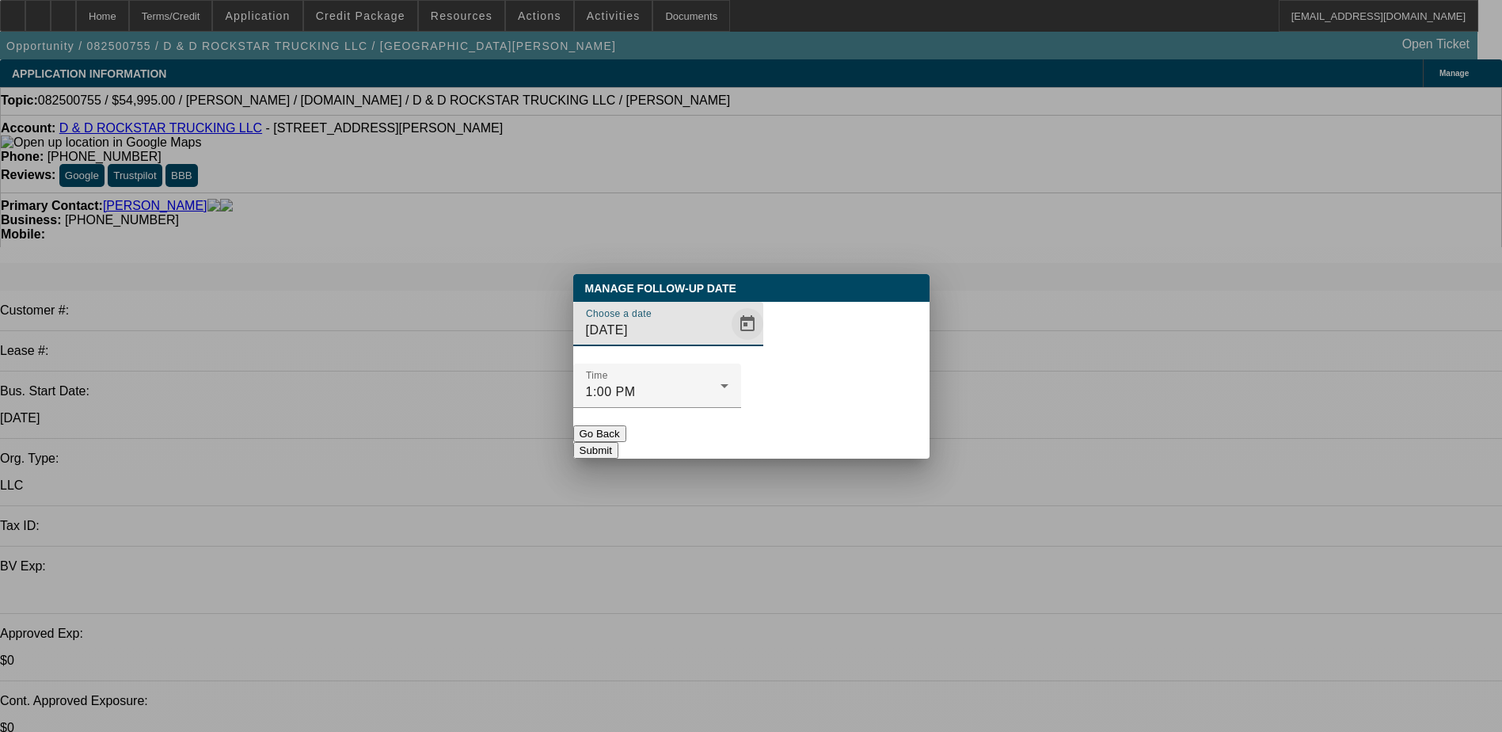
click at [729, 343] on span "Open calendar" at bounding box center [748, 324] width 38 height 38
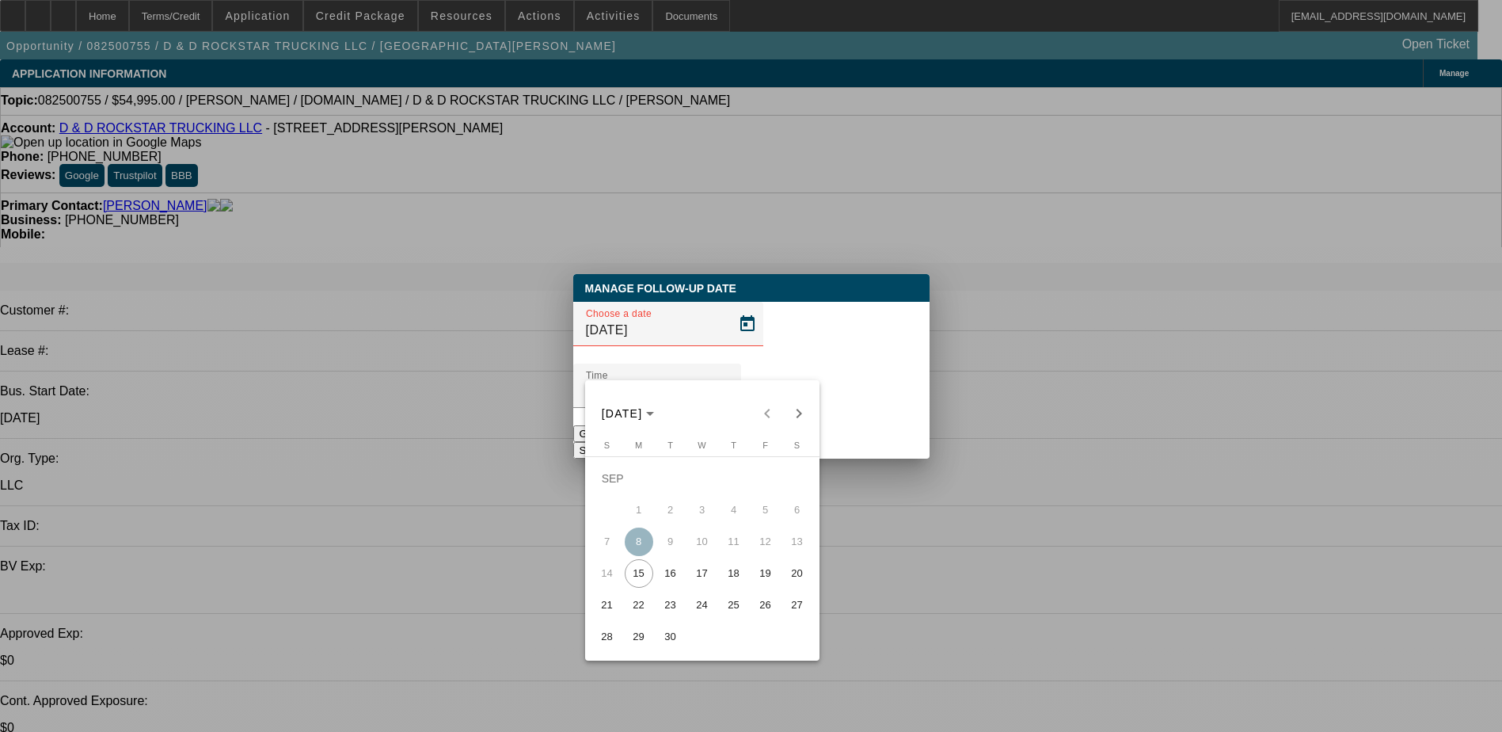
click at [675, 578] on span "16" at bounding box center [670, 573] width 29 height 29
type input "[DATE]"
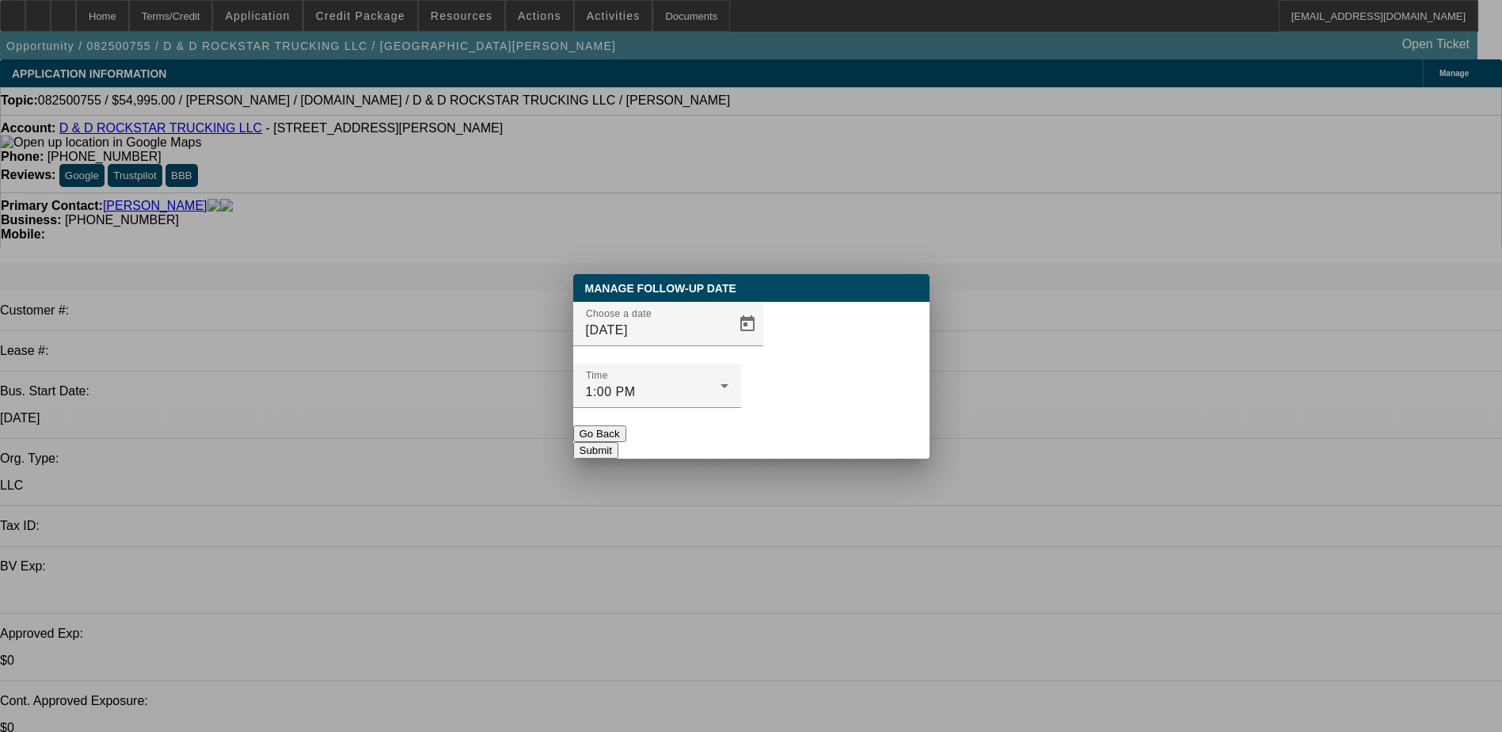
click at [618, 442] on button "Submit" at bounding box center [595, 450] width 45 height 17
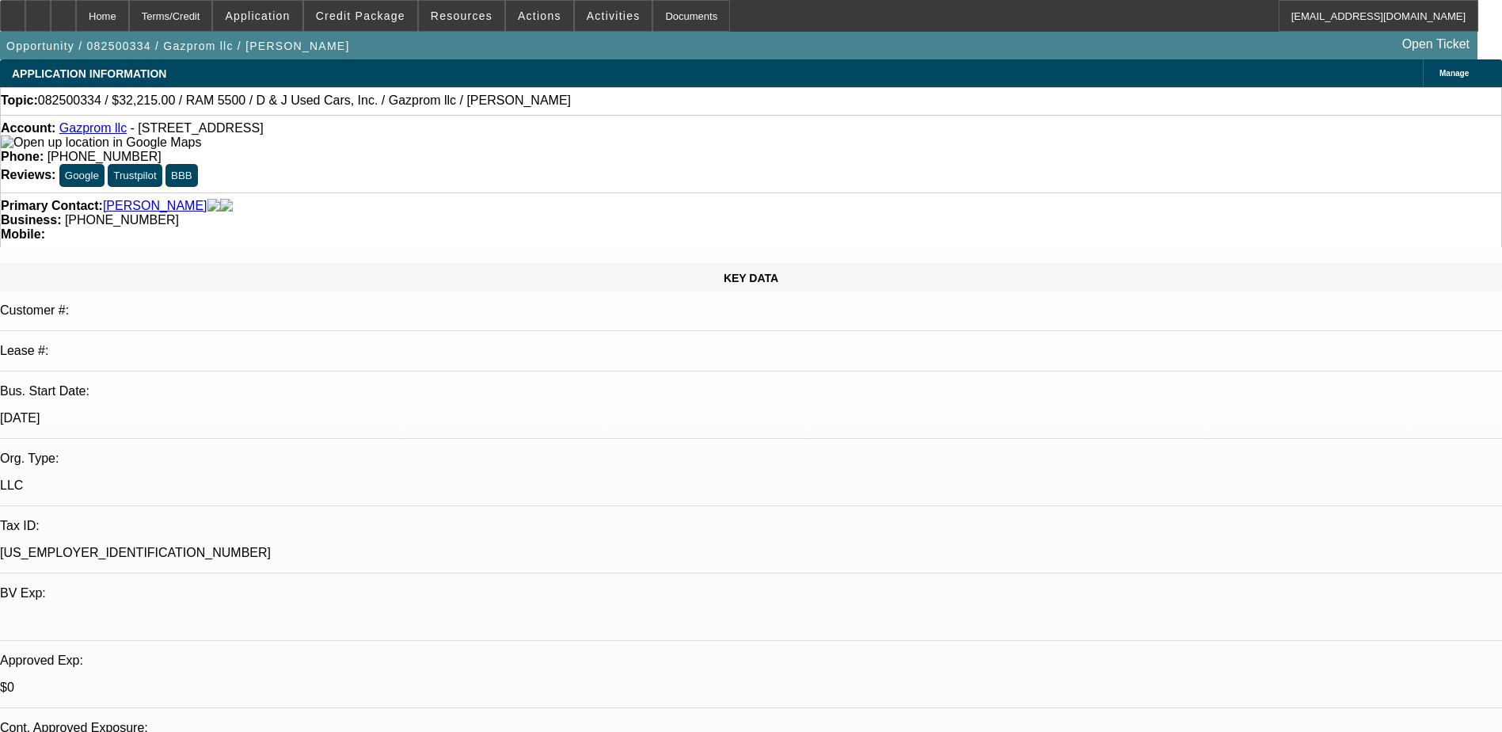
select select "0.15"
select select "2"
select select "0.1"
select select "2"
select select "0.1"
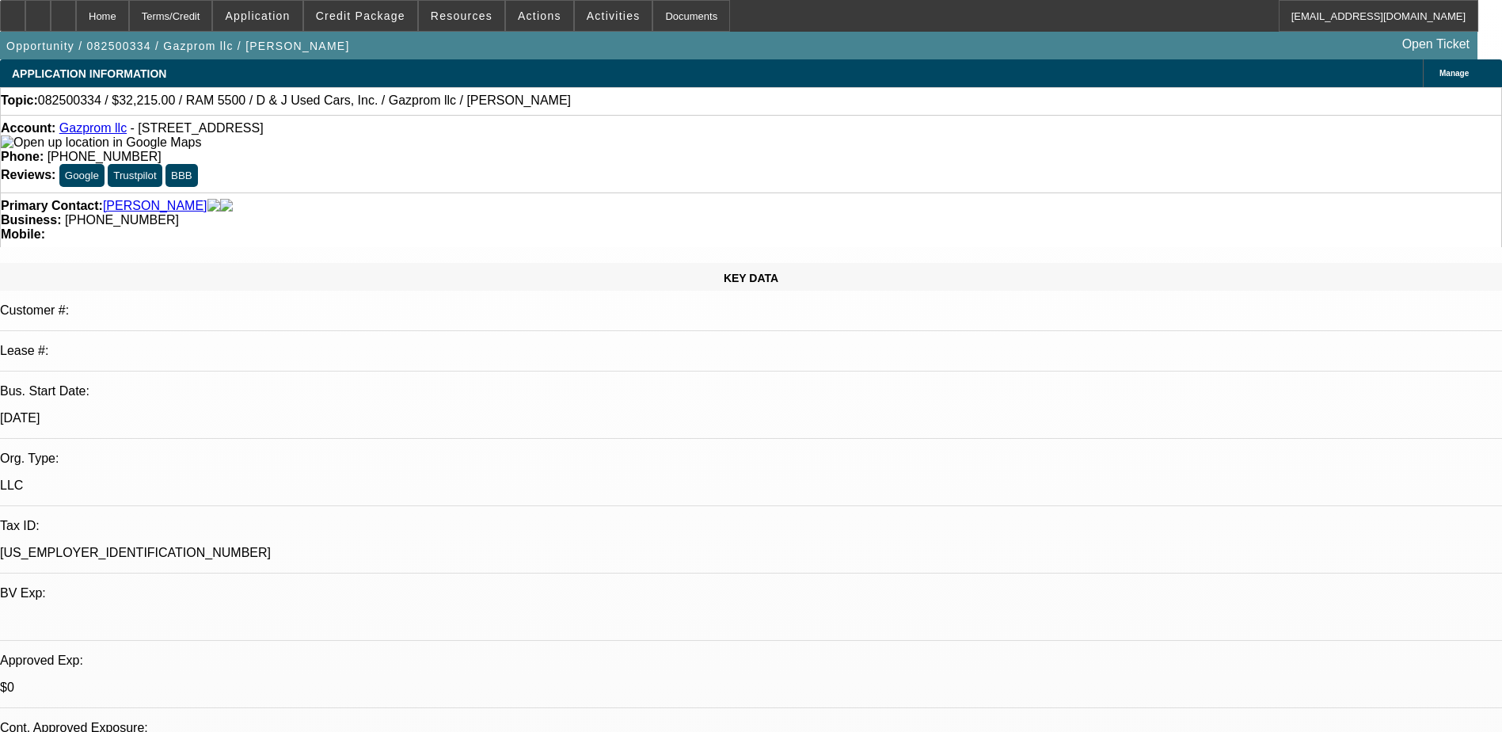
select select "0"
select select "0.1"
select select "0"
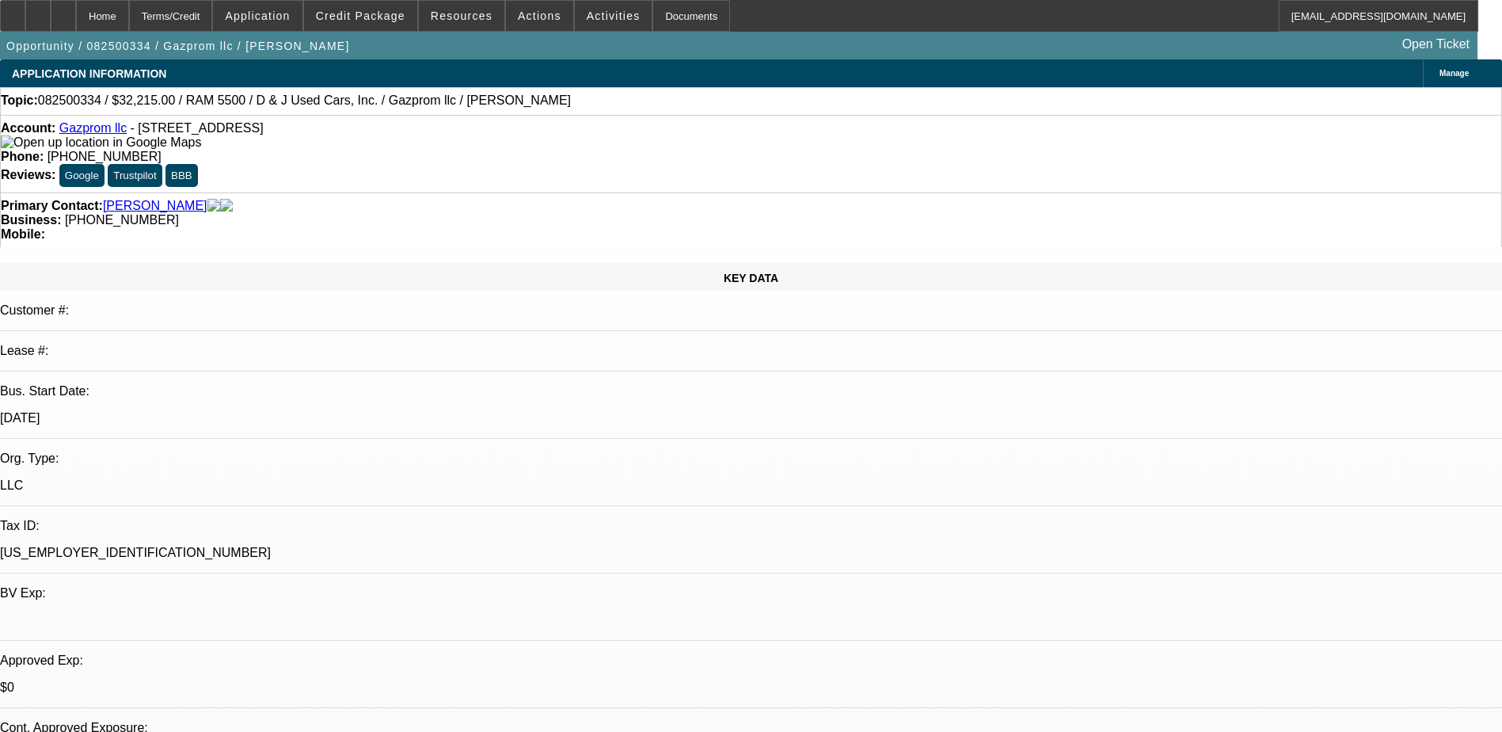
select select "0.1"
select select "1"
select select "2"
select select "4"
select select "1"
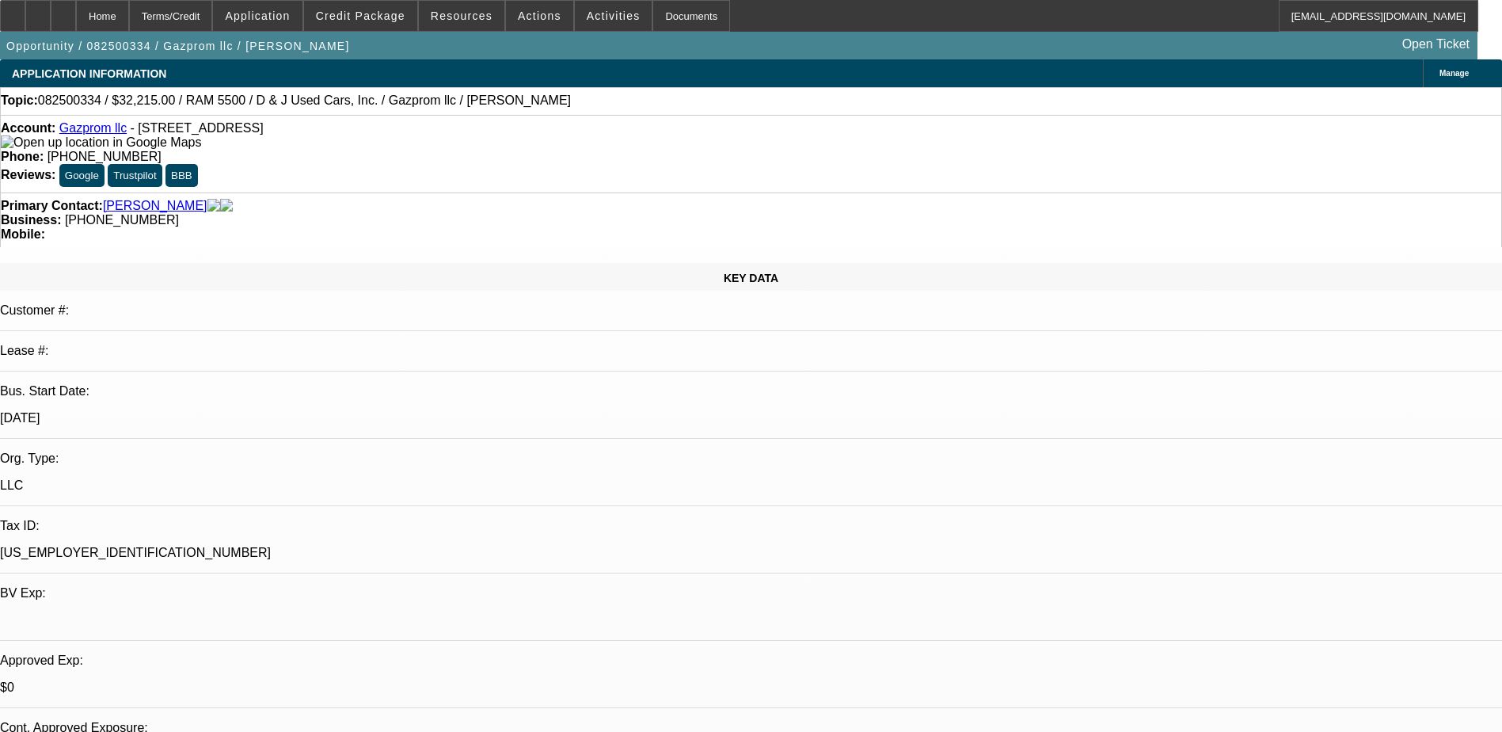
select select "2"
select select "4"
select select "1"
select select "4"
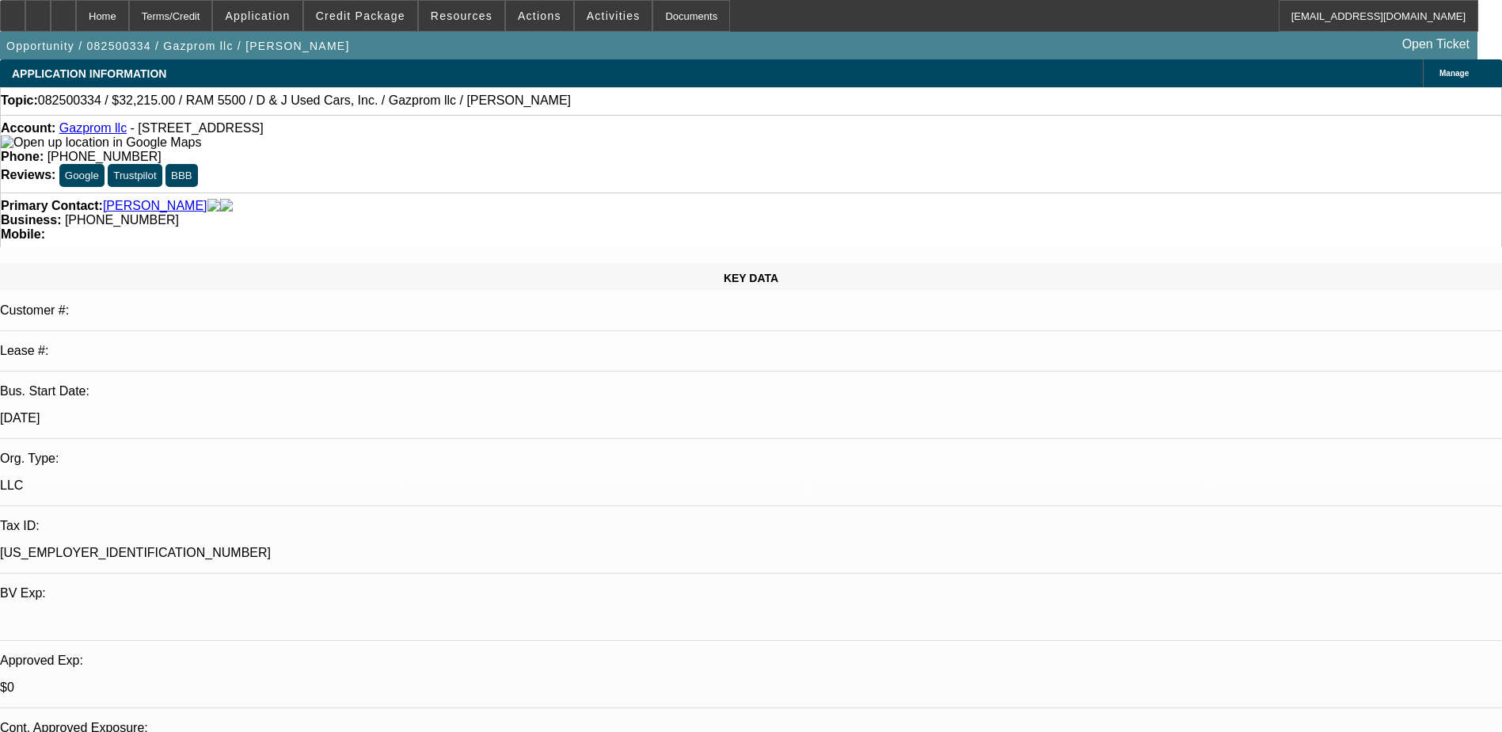
select select "1"
select select "4"
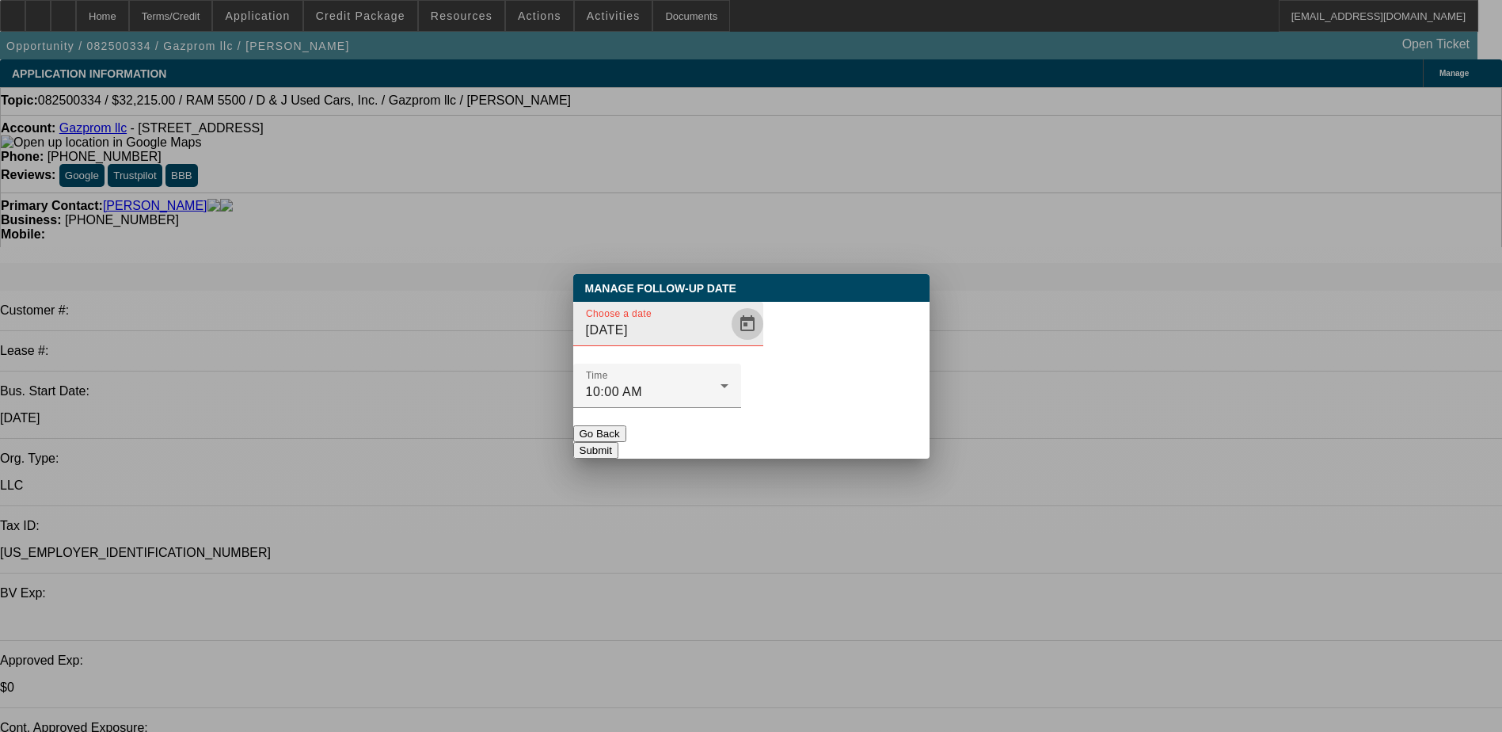
click at [729, 343] on span "Open calendar" at bounding box center [748, 324] width 38 height 38
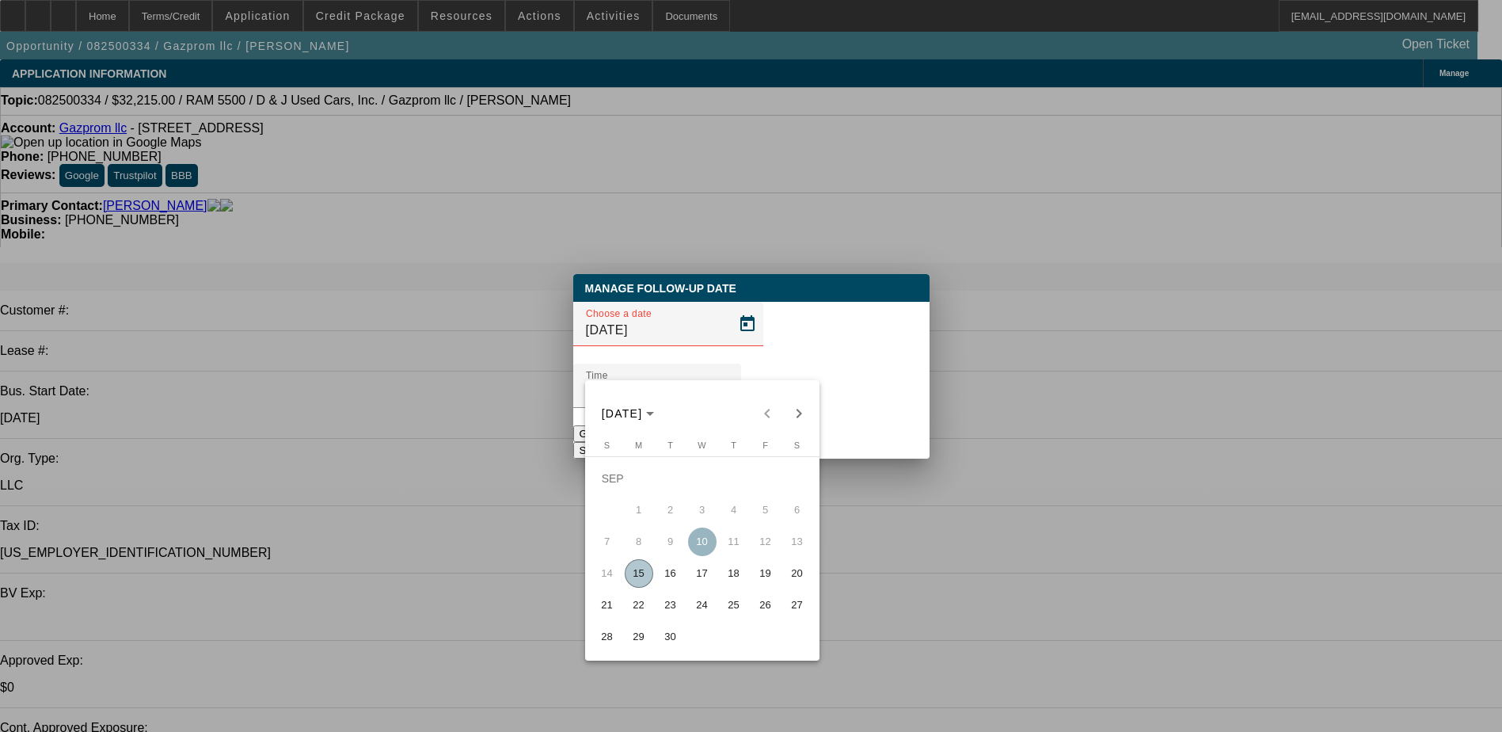
click at [762, 577] on span "19" at bounding box center [766, 573] width 29 height 29
type input "9/19/2025"
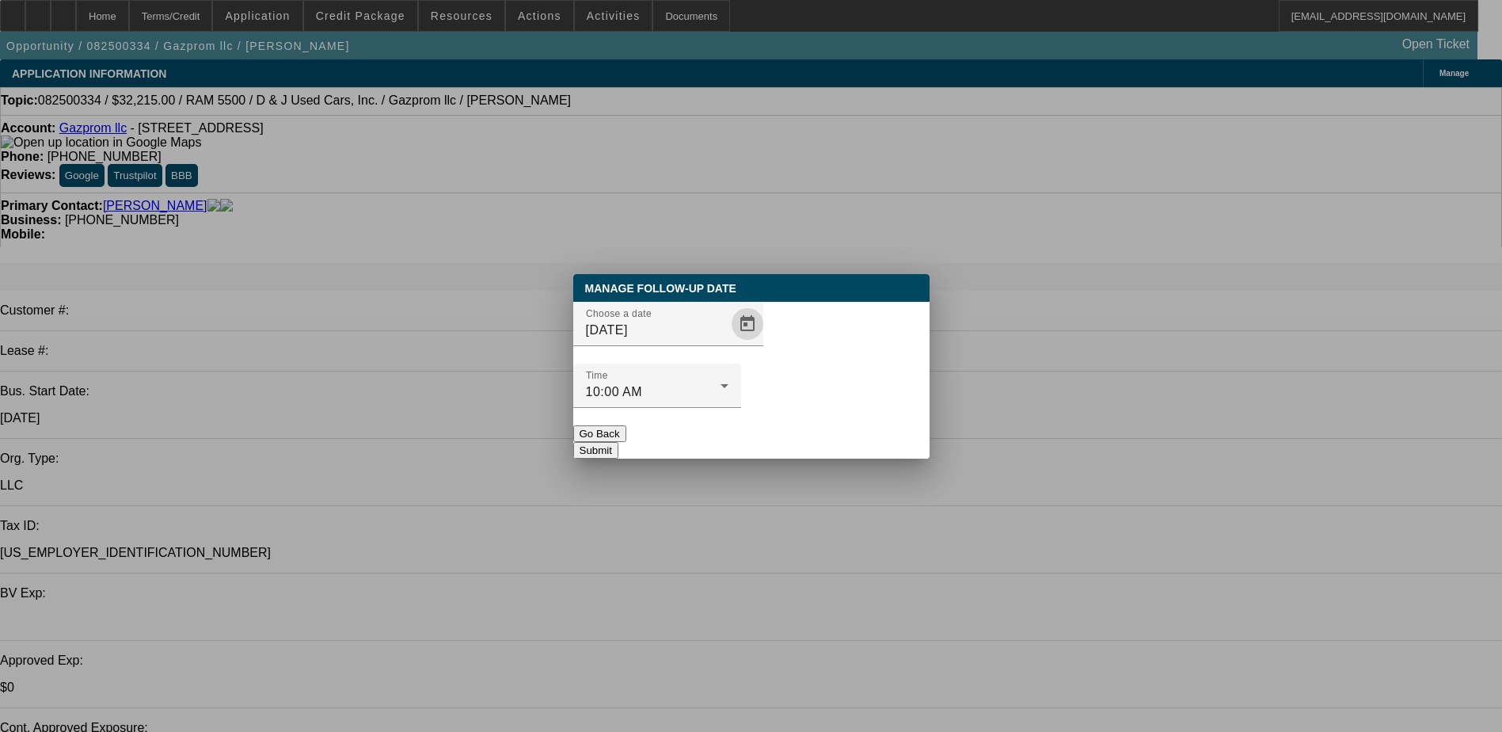
click at [618, 442] on button "Submit" at bounding box center [595, 450] width 45 height 17
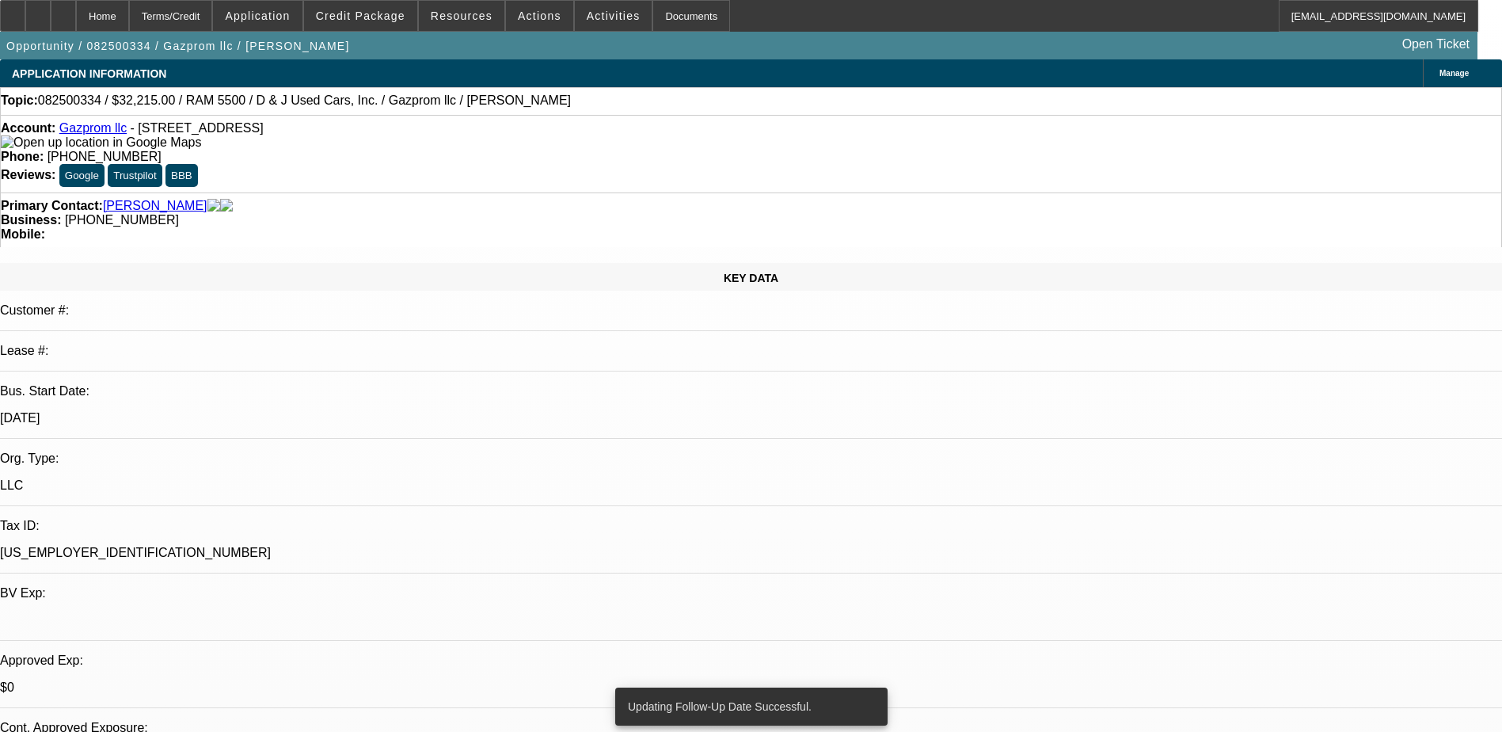
radio input "true"
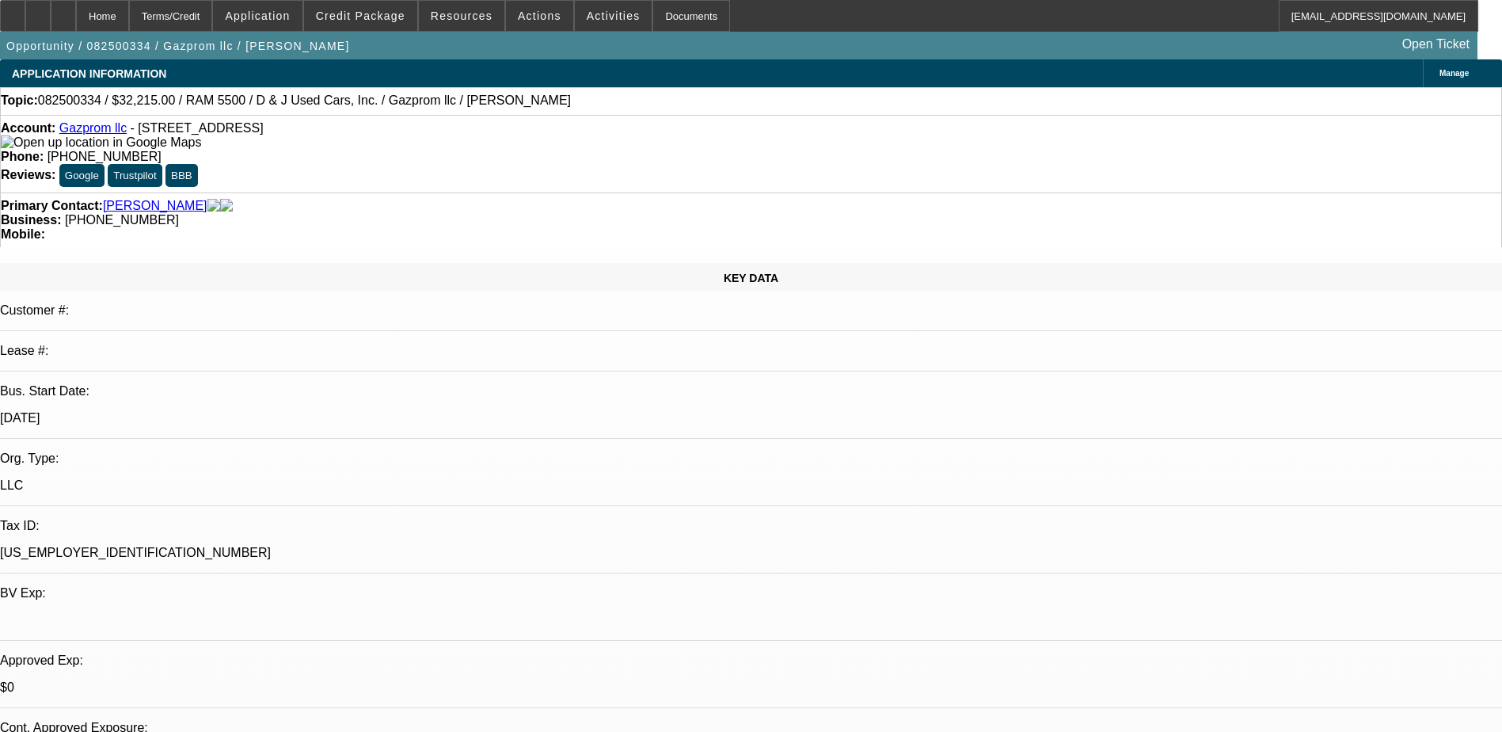
type textarea "DM'd will close out end of wk if no response"
radio input "true"
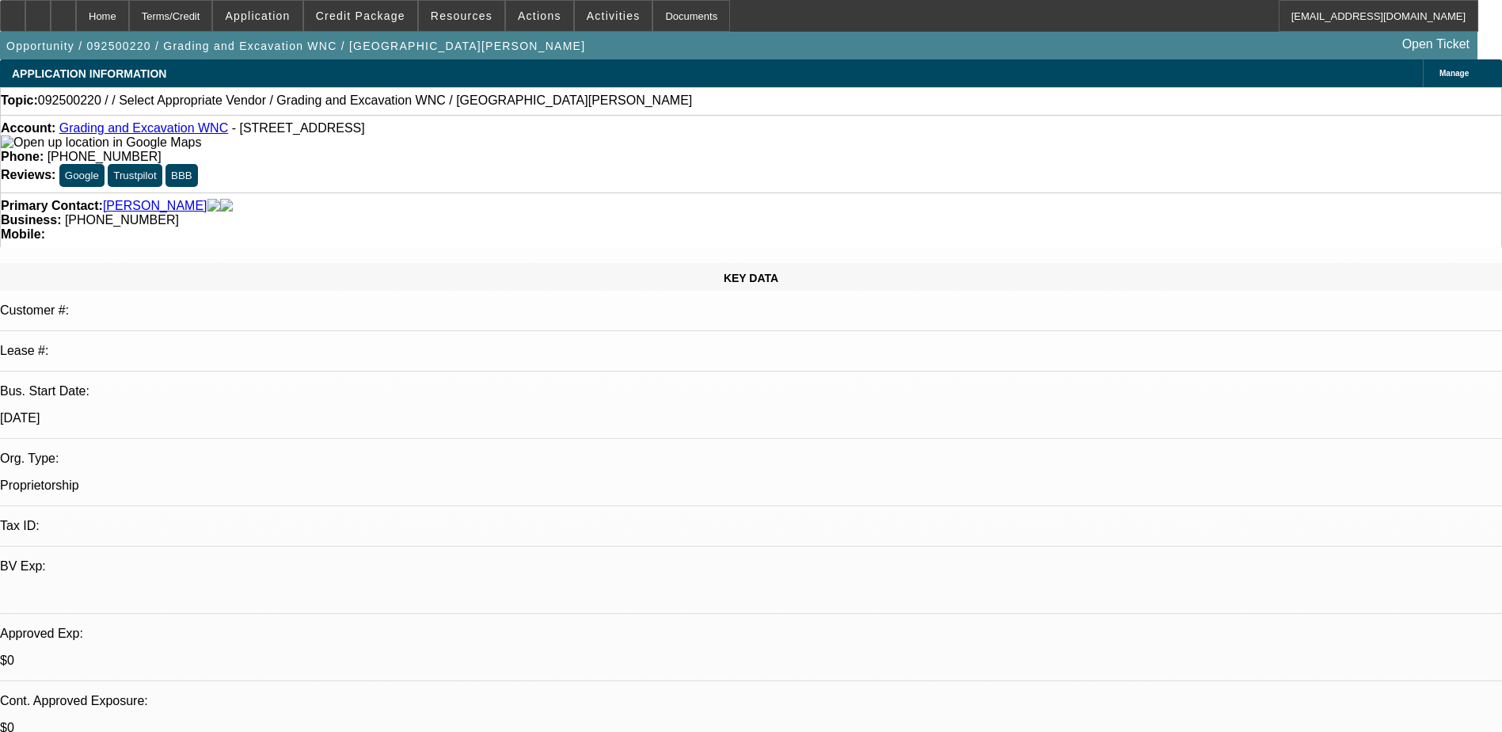
select select "0"
select select "2"
select select "0.1"
select select "1"
select select "2"
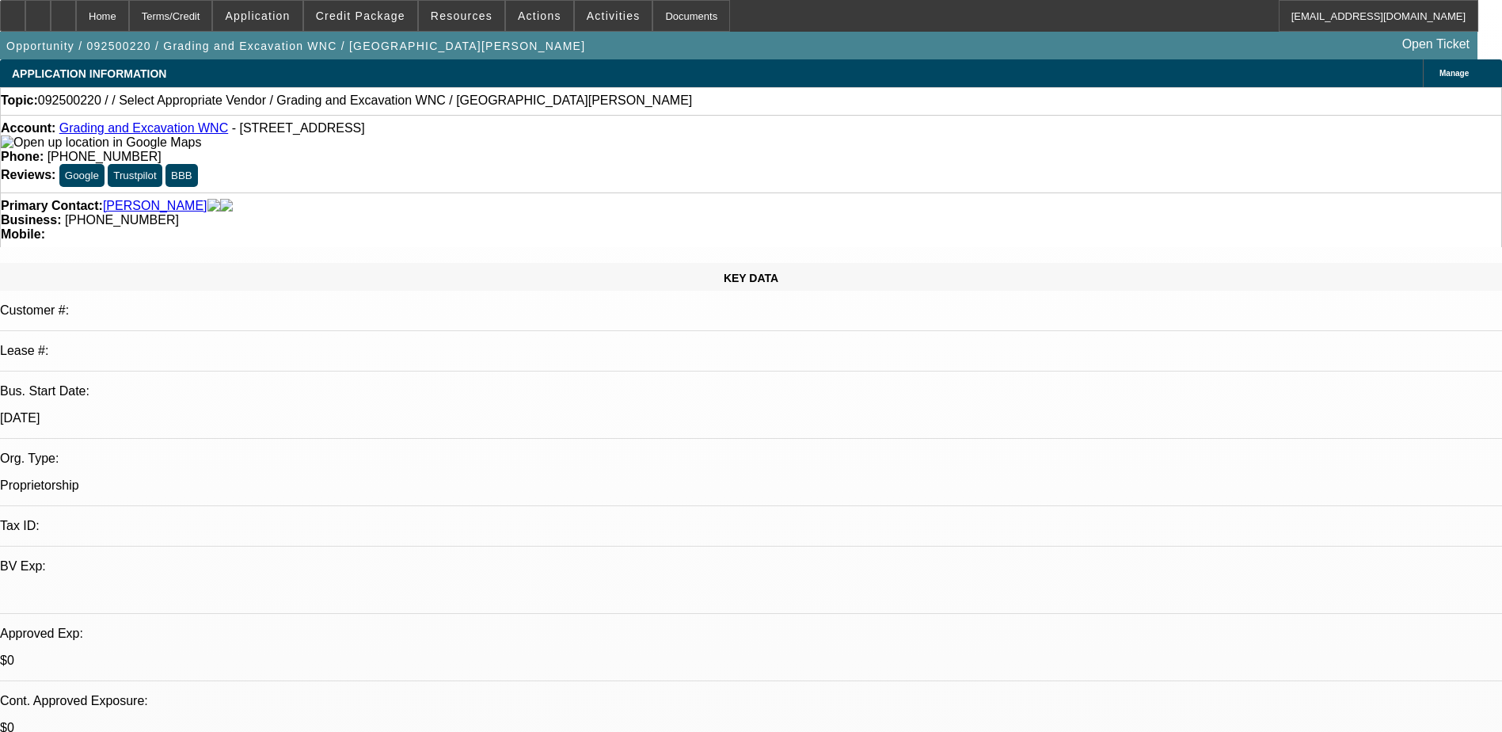
select select "4"
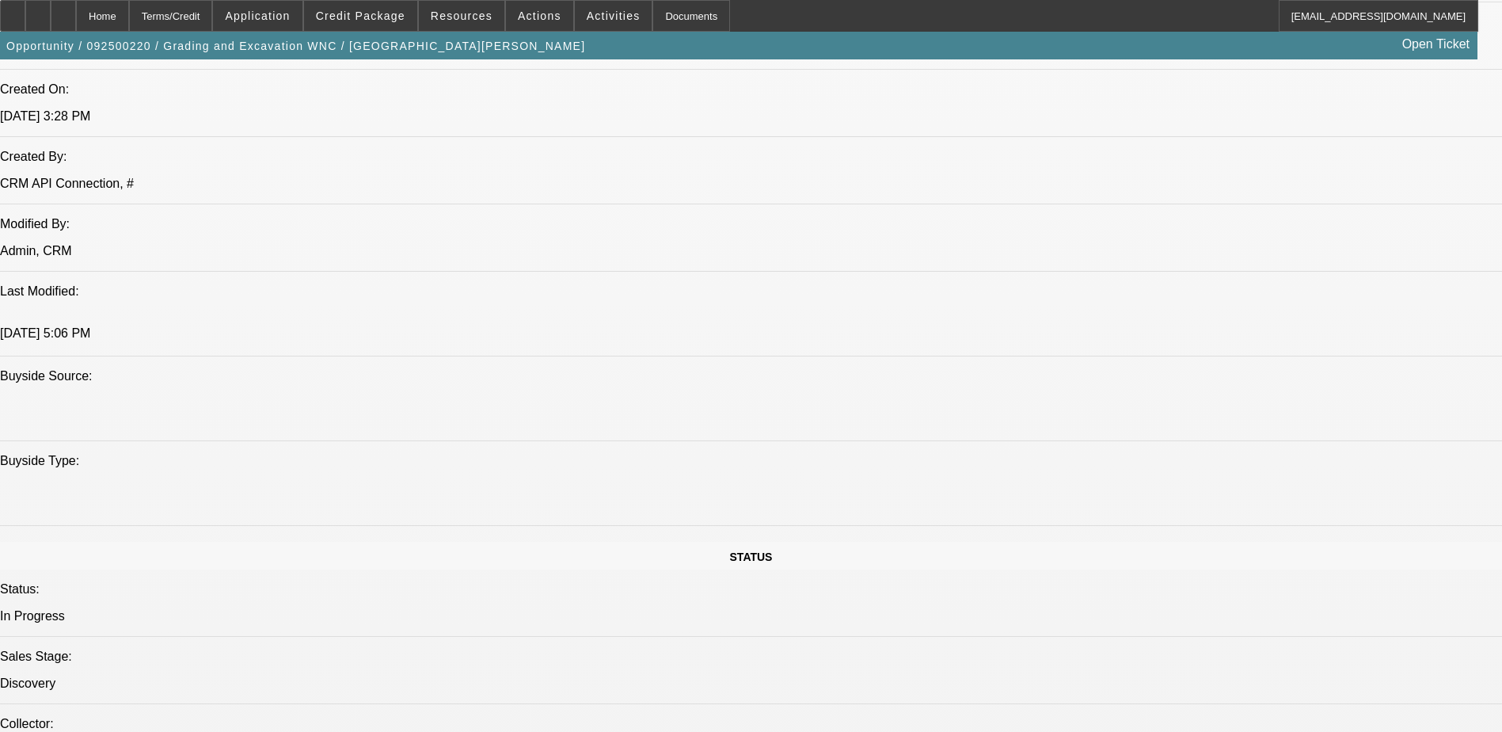
scroll to position [1188, 0]
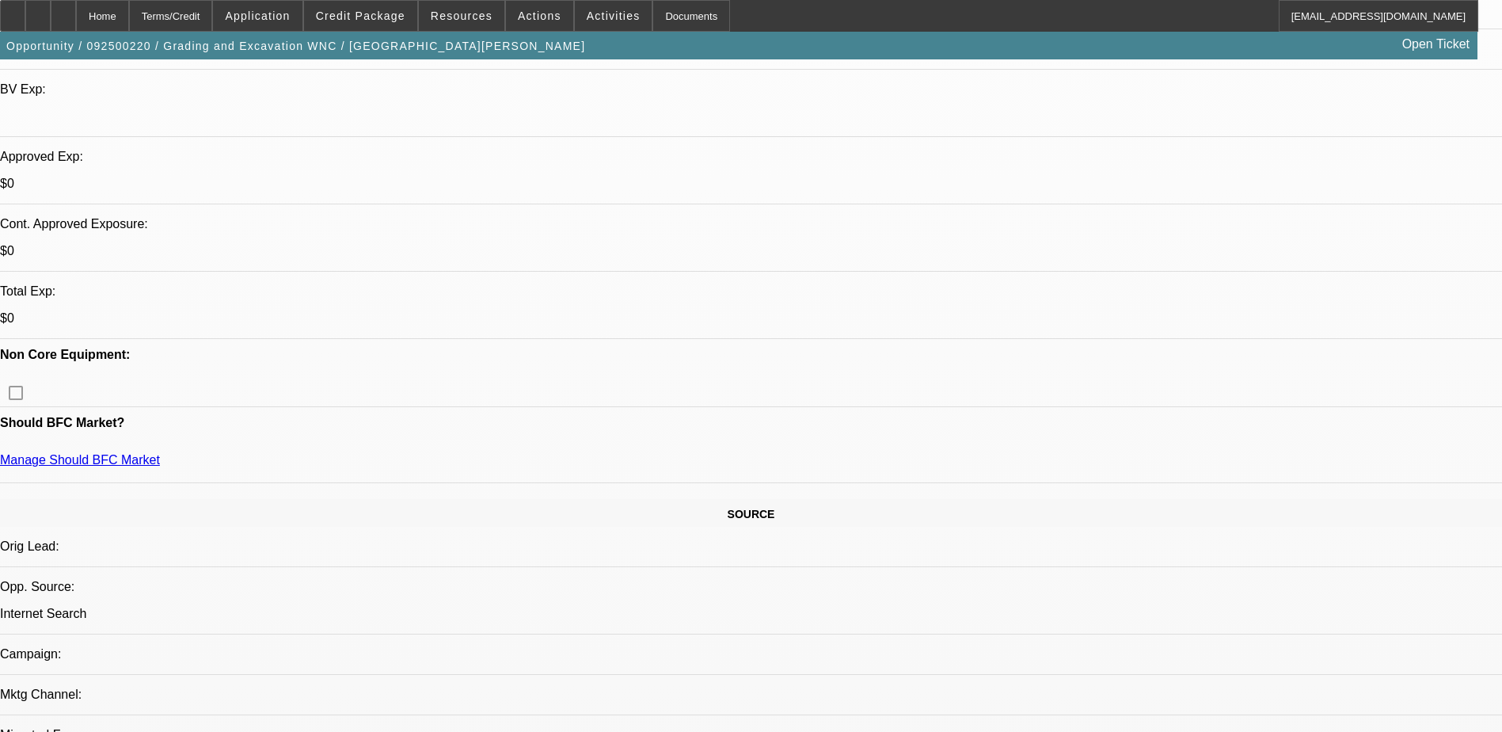
scroll to position [475, 0]
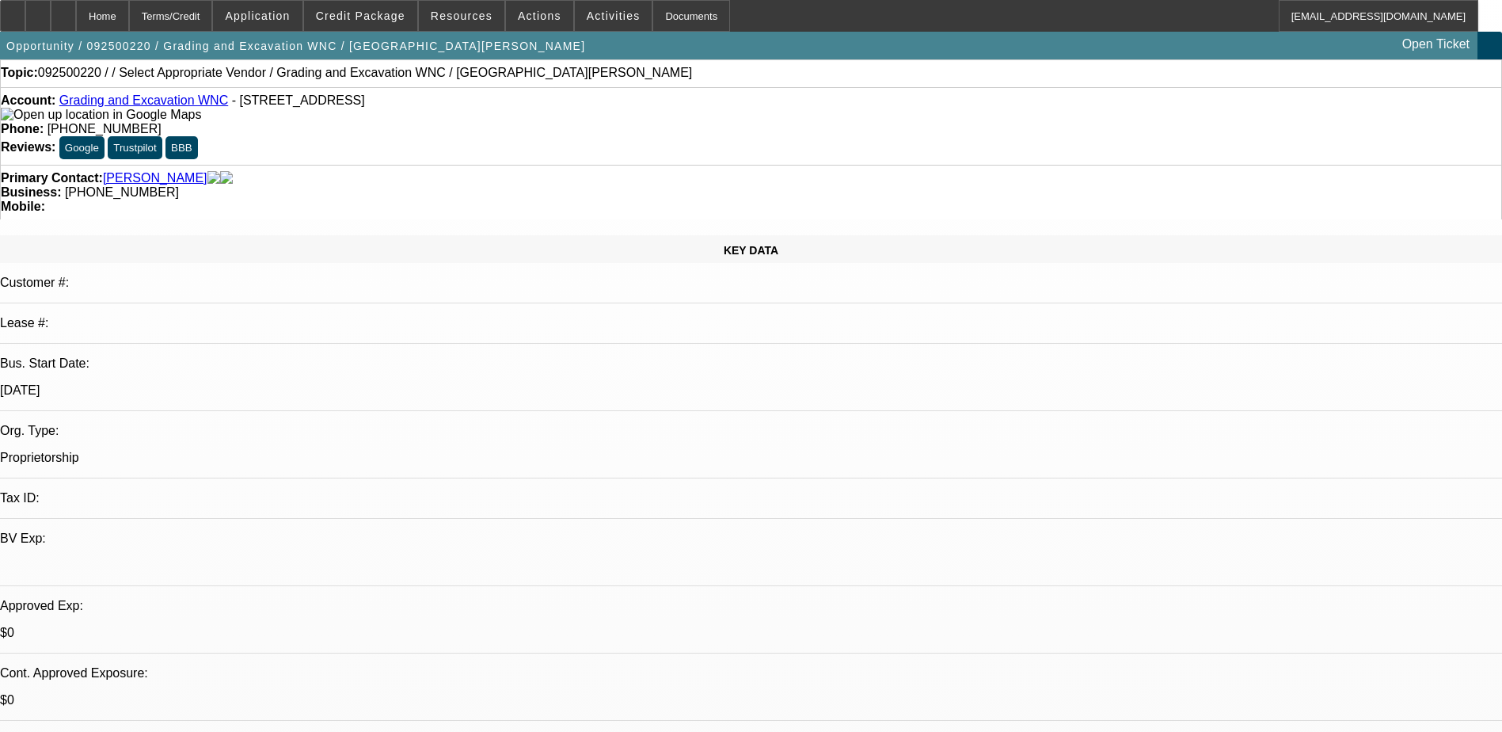
scroll to position [0, 0]
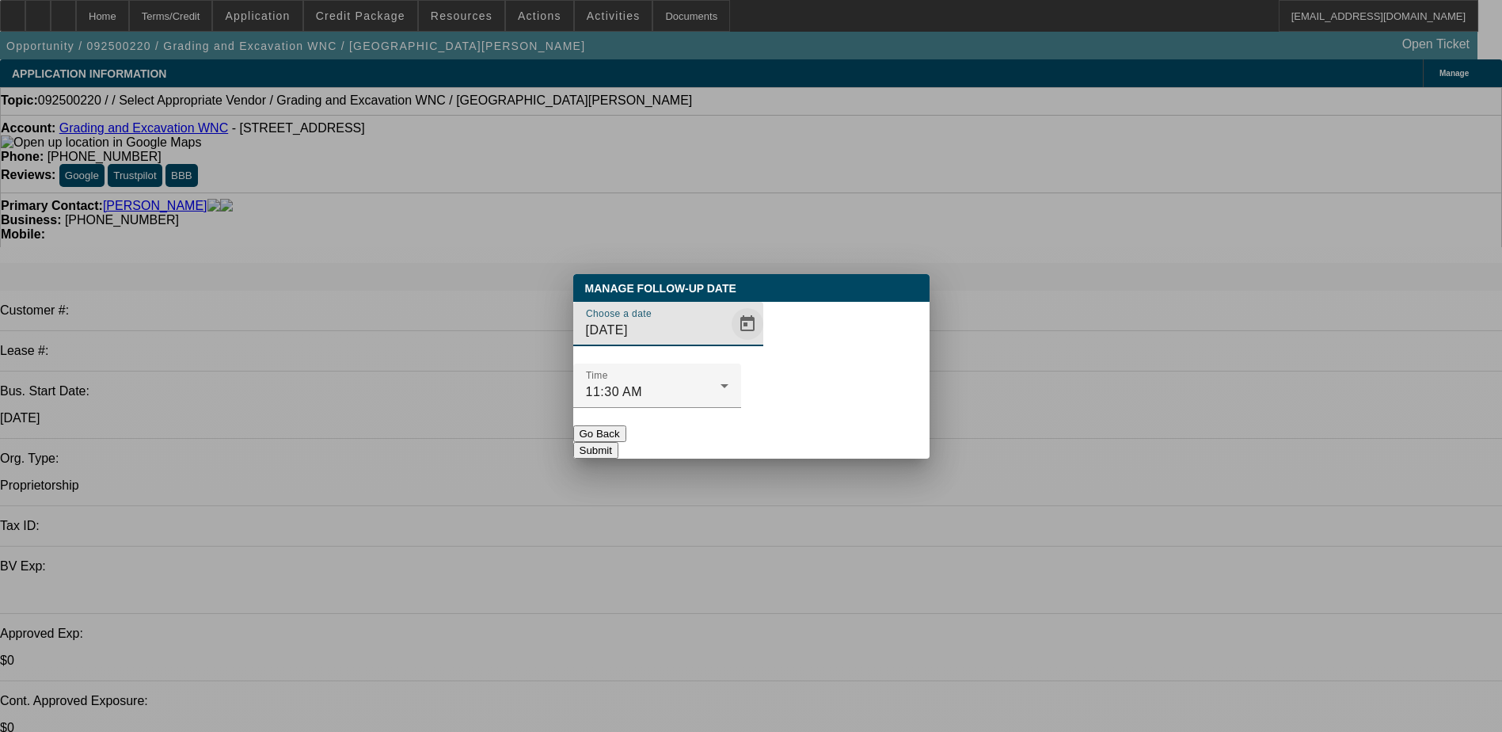
click at [729, 343] on span "Open calendar" at bounding box center [748, 324] width 38 height 38
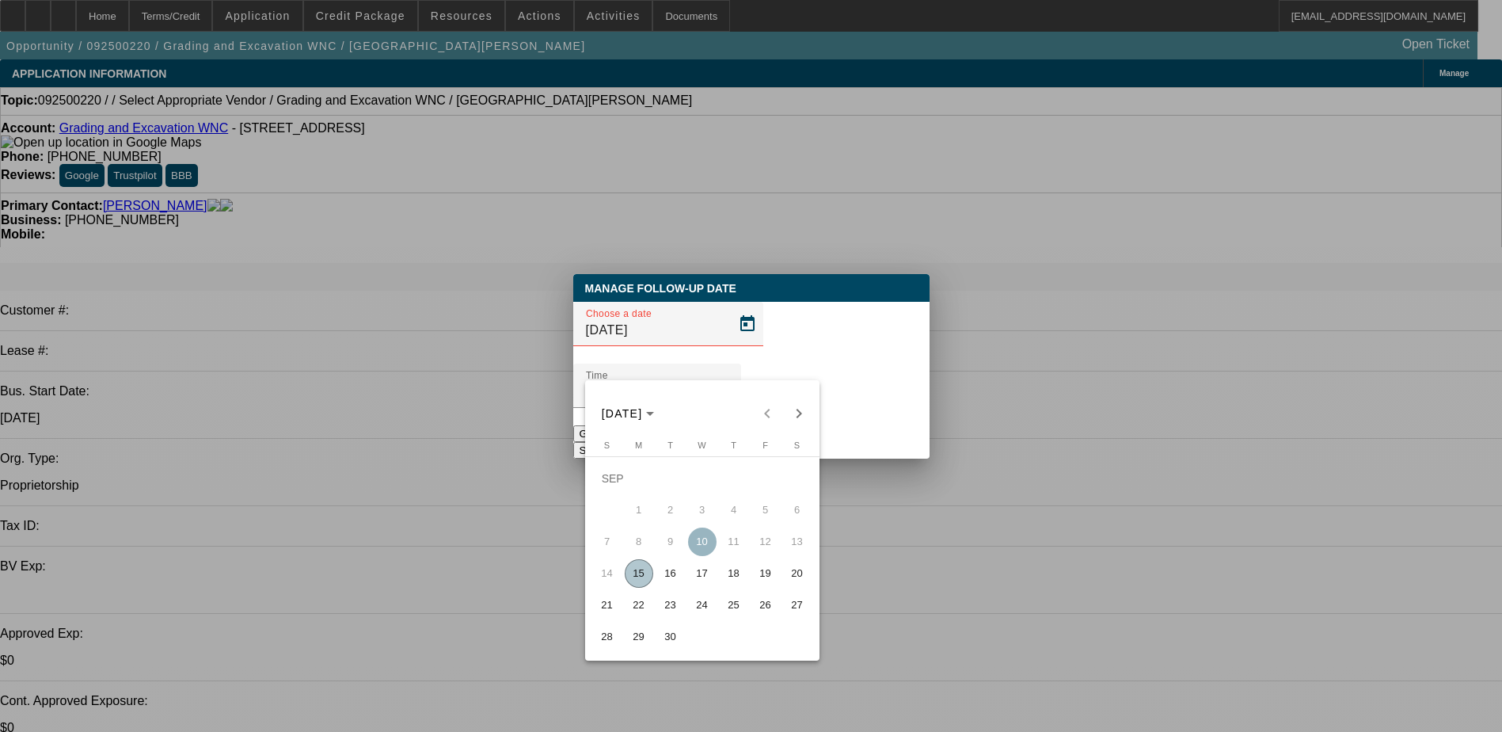
click at [690, 578] on span "17" at bounding box center [702, 573] width 29 height 29
type input "9/17/2025"
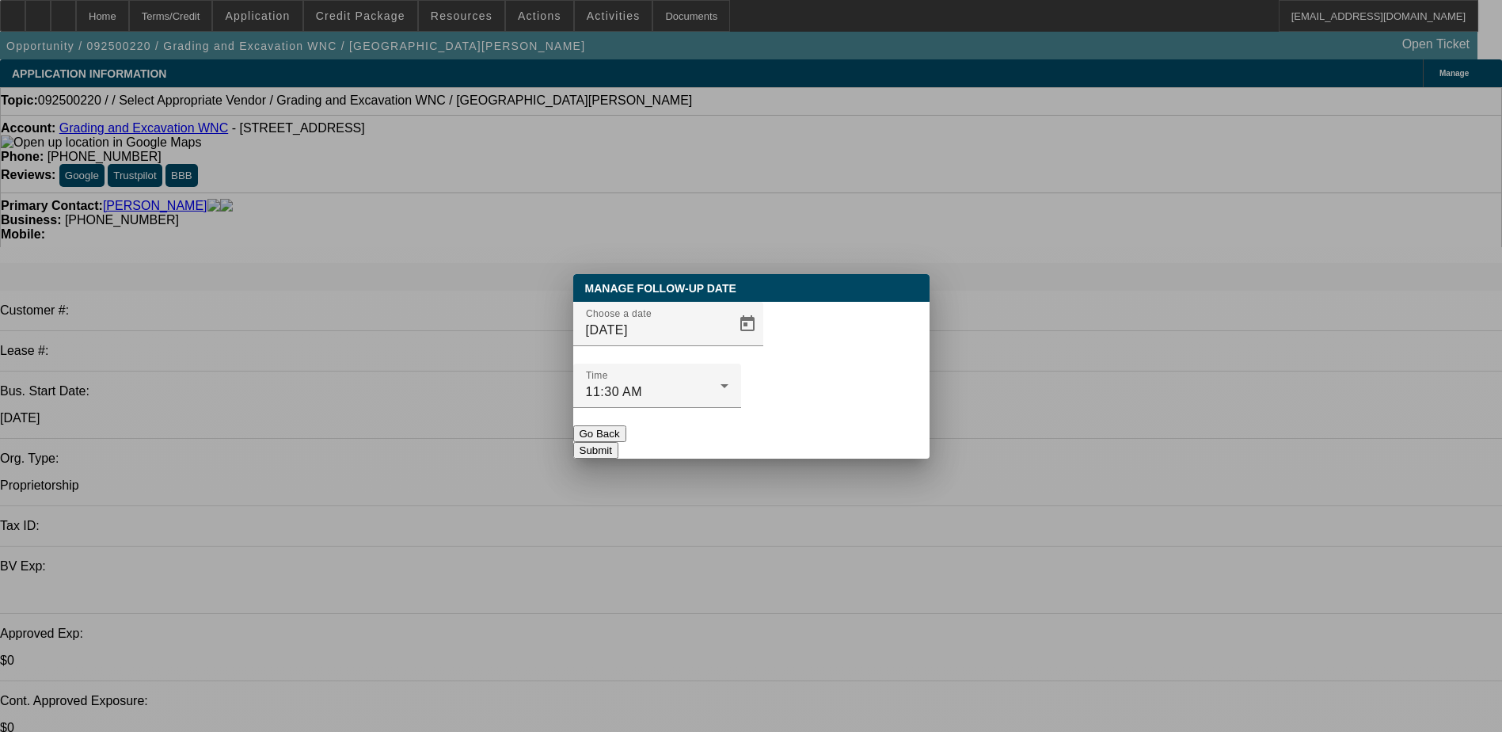
click at [618, 442] on button "Submit" at bounding box center [595, 450] width 45 height 17
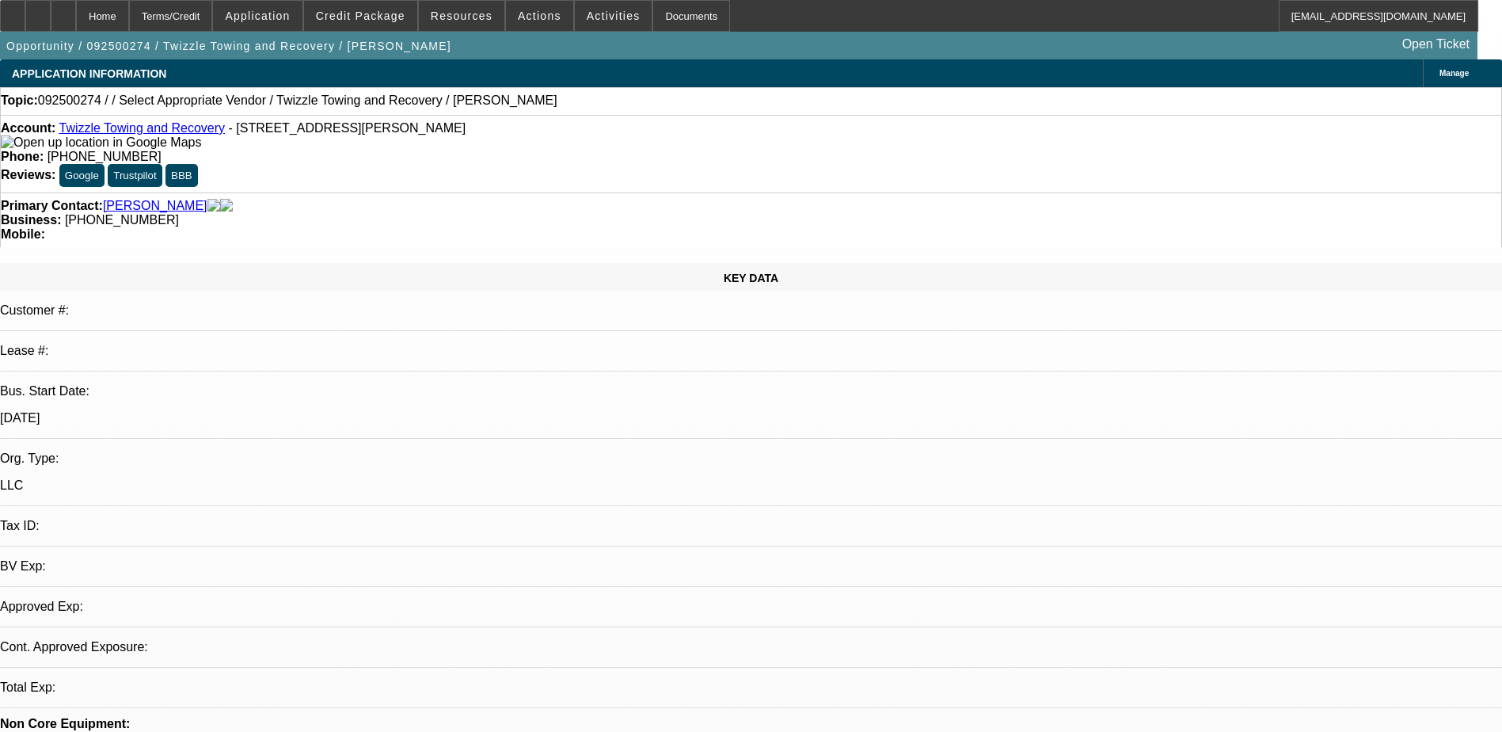
select select "0"
select select "2"
select select "0.1"
select select "1"
select select "2"
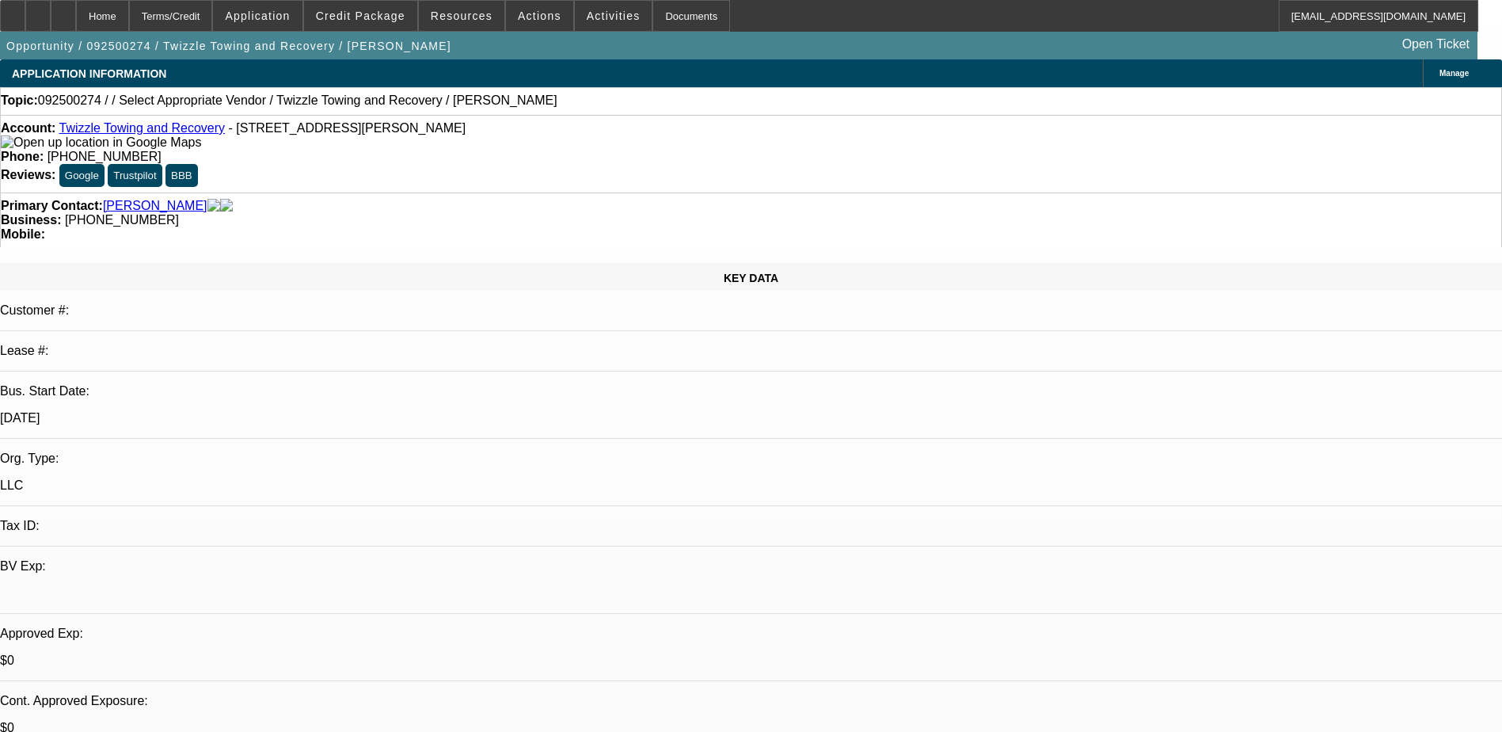
select select "4"
click at [518, 17] on span "Actions" at bounding box center [540, 16] width 44 height 13
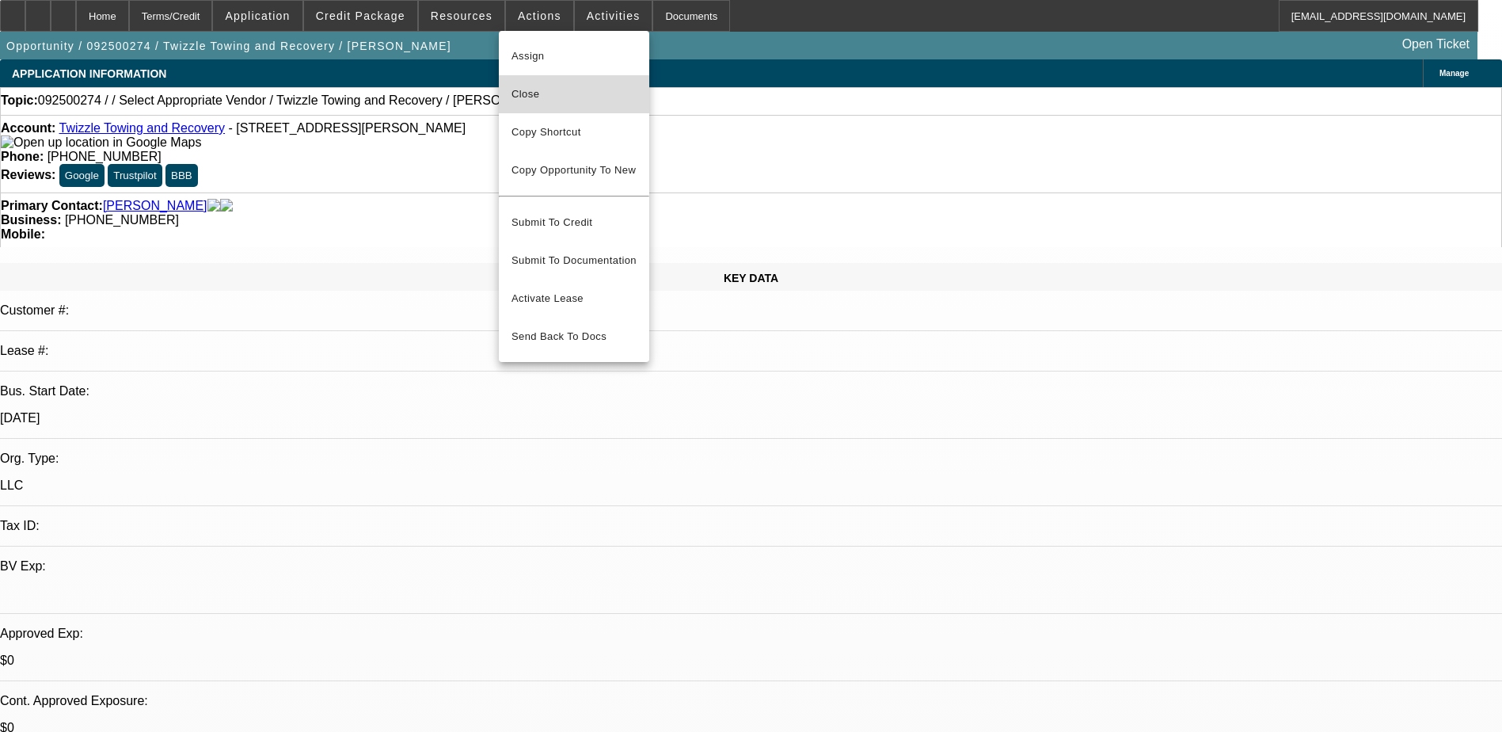
click at [563, 93] on span "Close" at bounding box center [574, 94] width 125 height 19
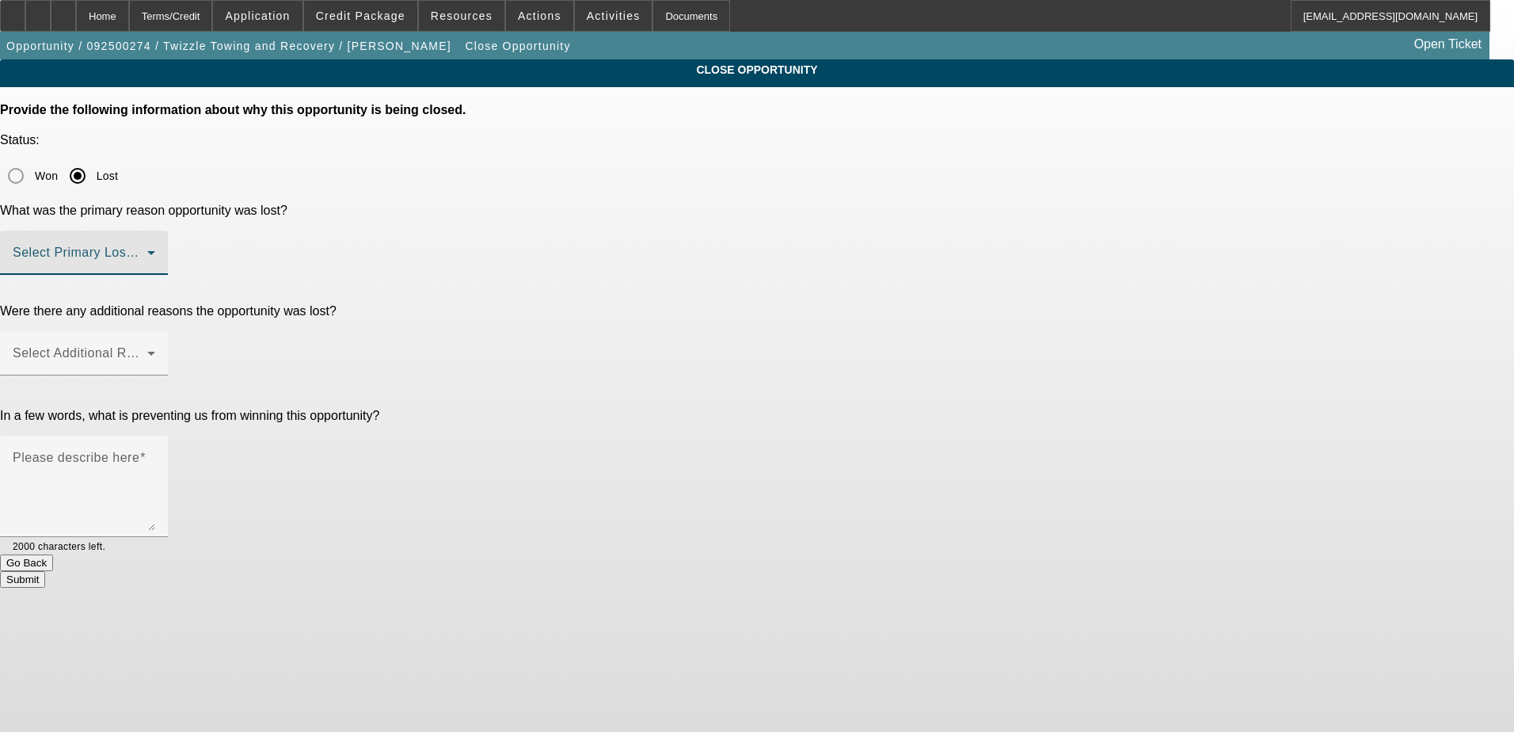
click at [147, 249] on span at bounding box center [80, 258] width 135 height 19
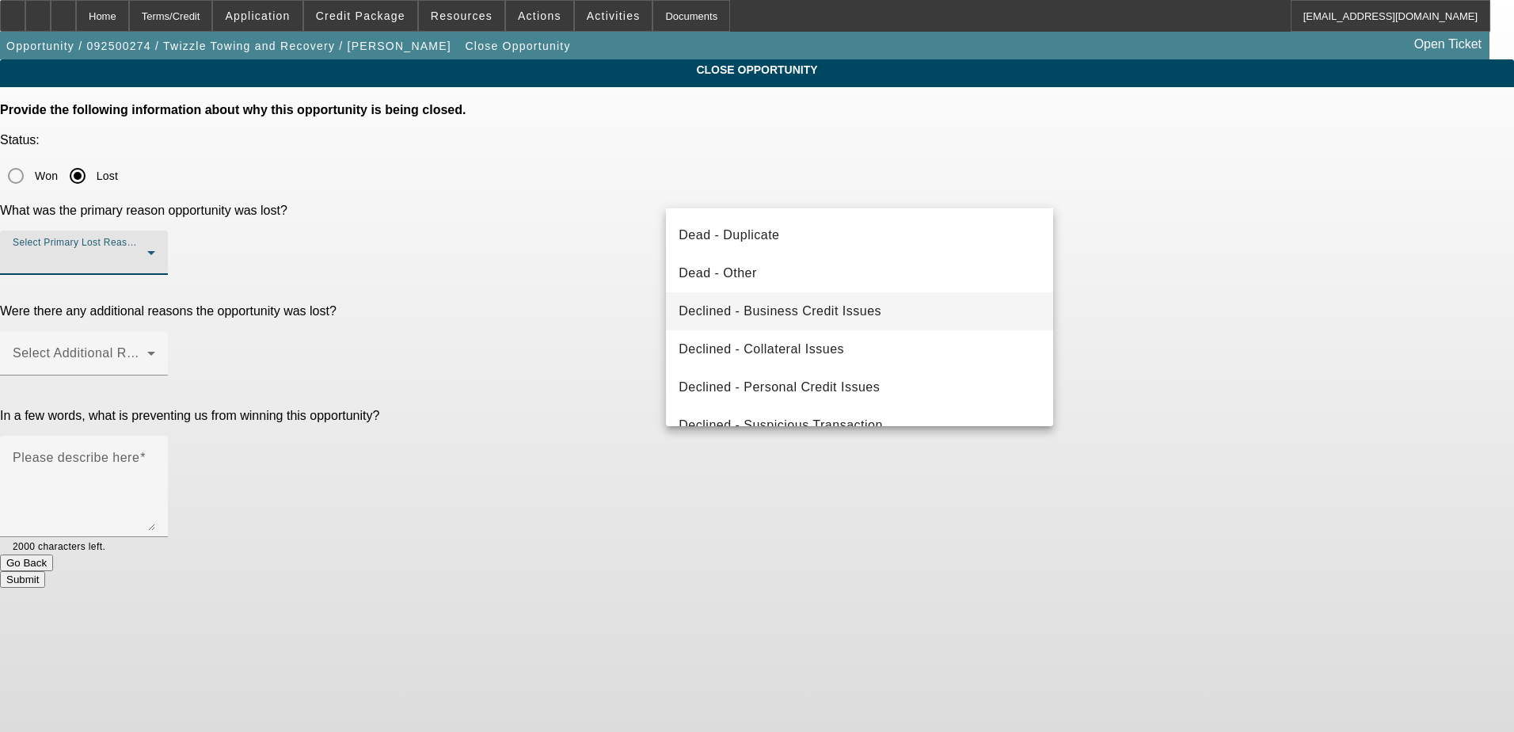
scroll to position [213, 0]
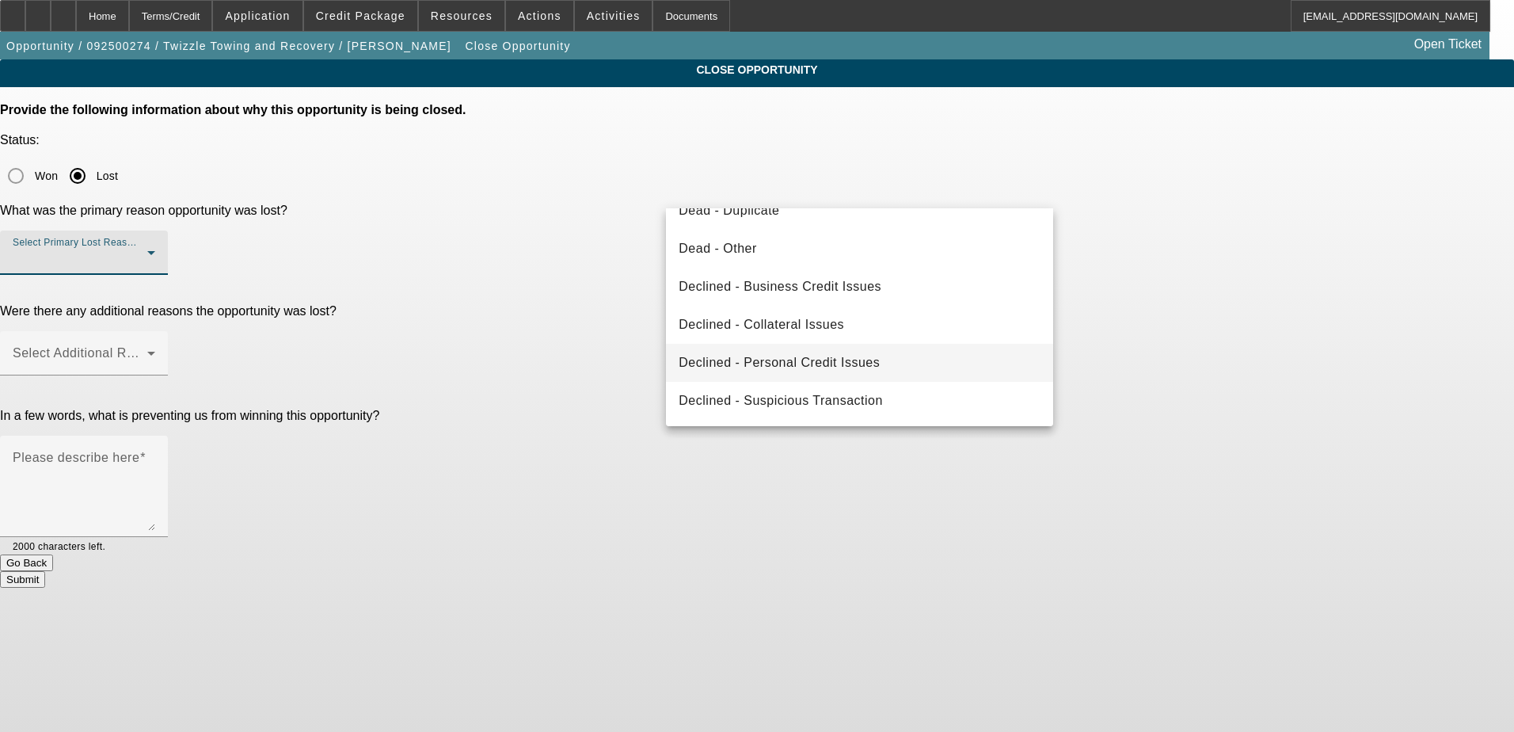
click at [774, 359] on span "Declined - Personal Credit Issues" at bounding box center [779, 362] width 201 height 19
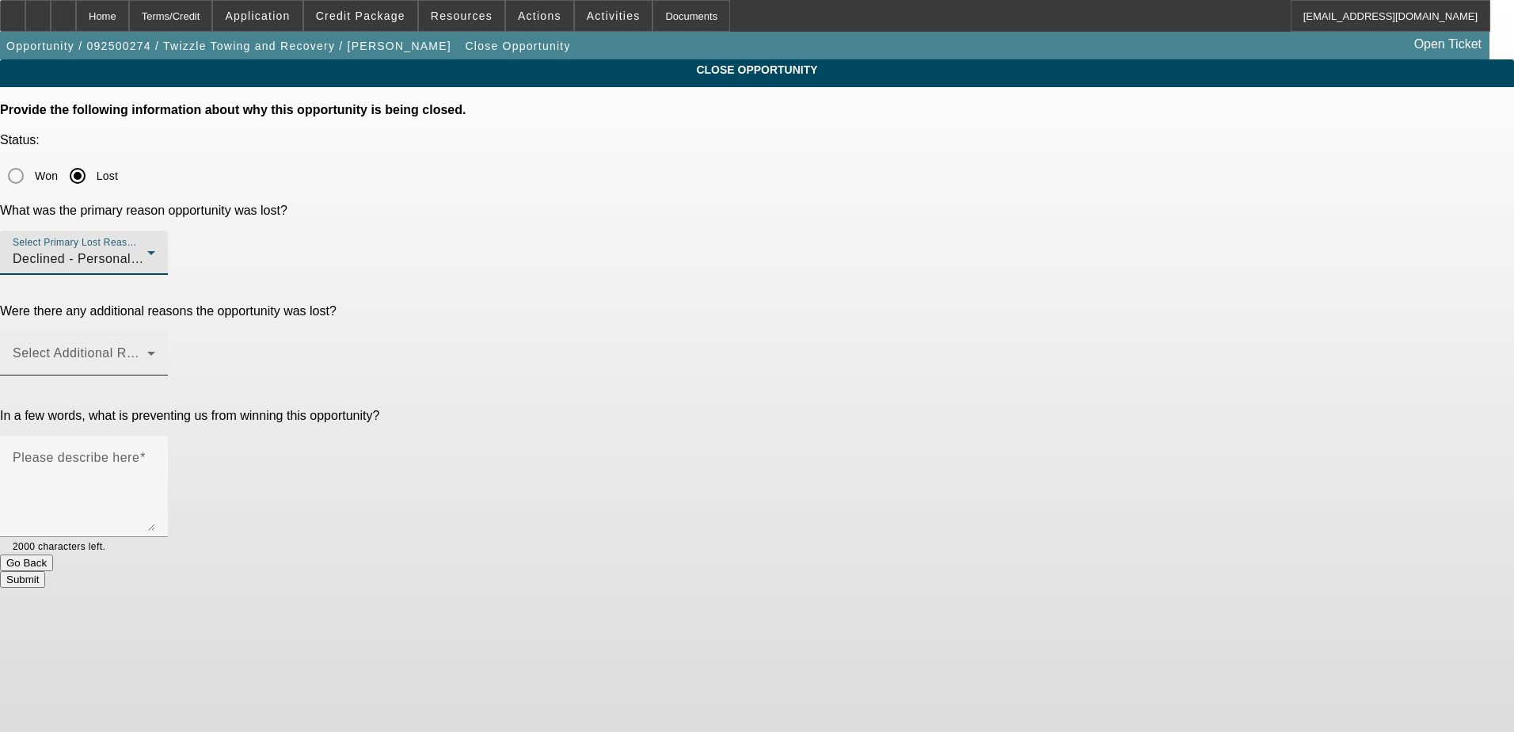
click at [169, 346] on mat-label "Select Additional Reasons" at bounding box center [91, 352] width 157 height 13
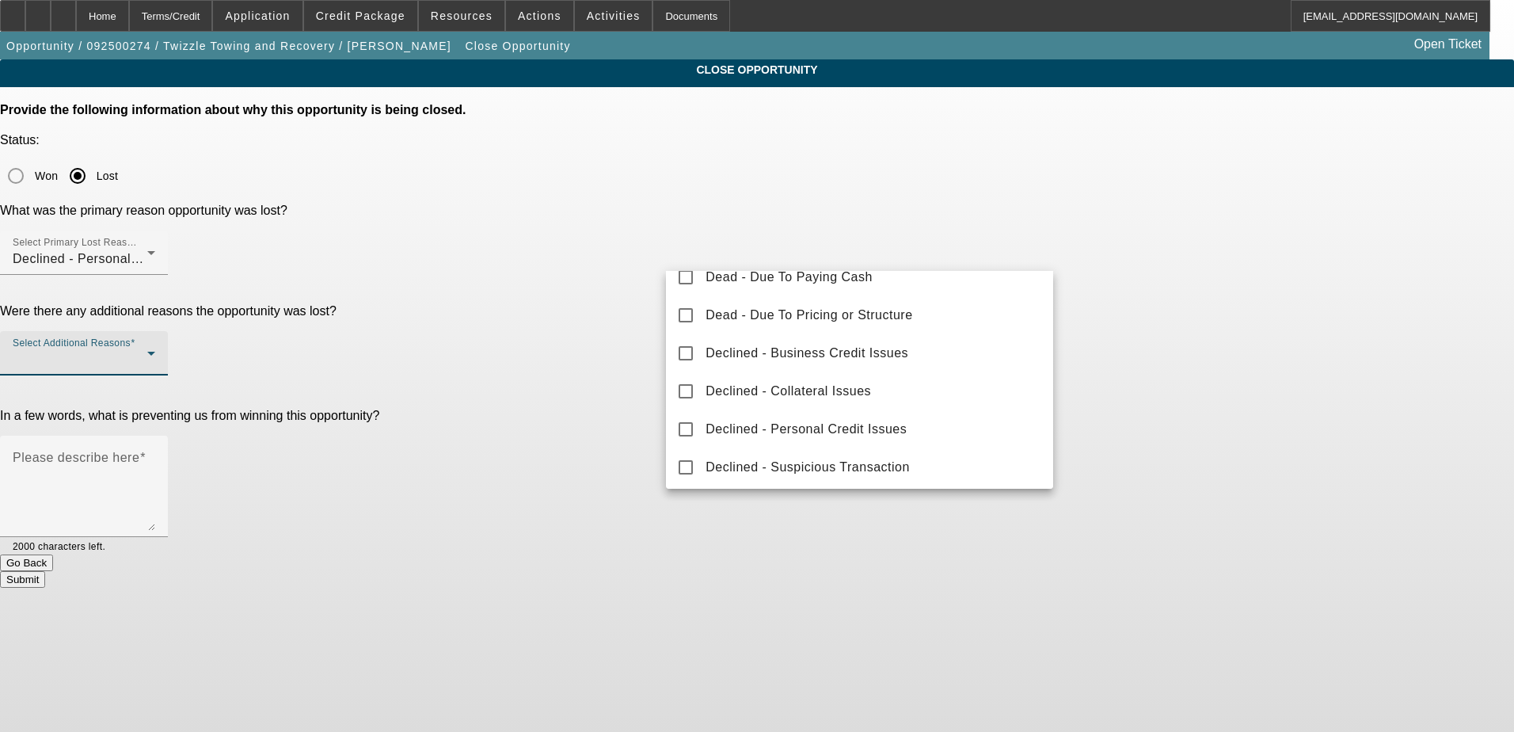
scroll to position [175, 0]
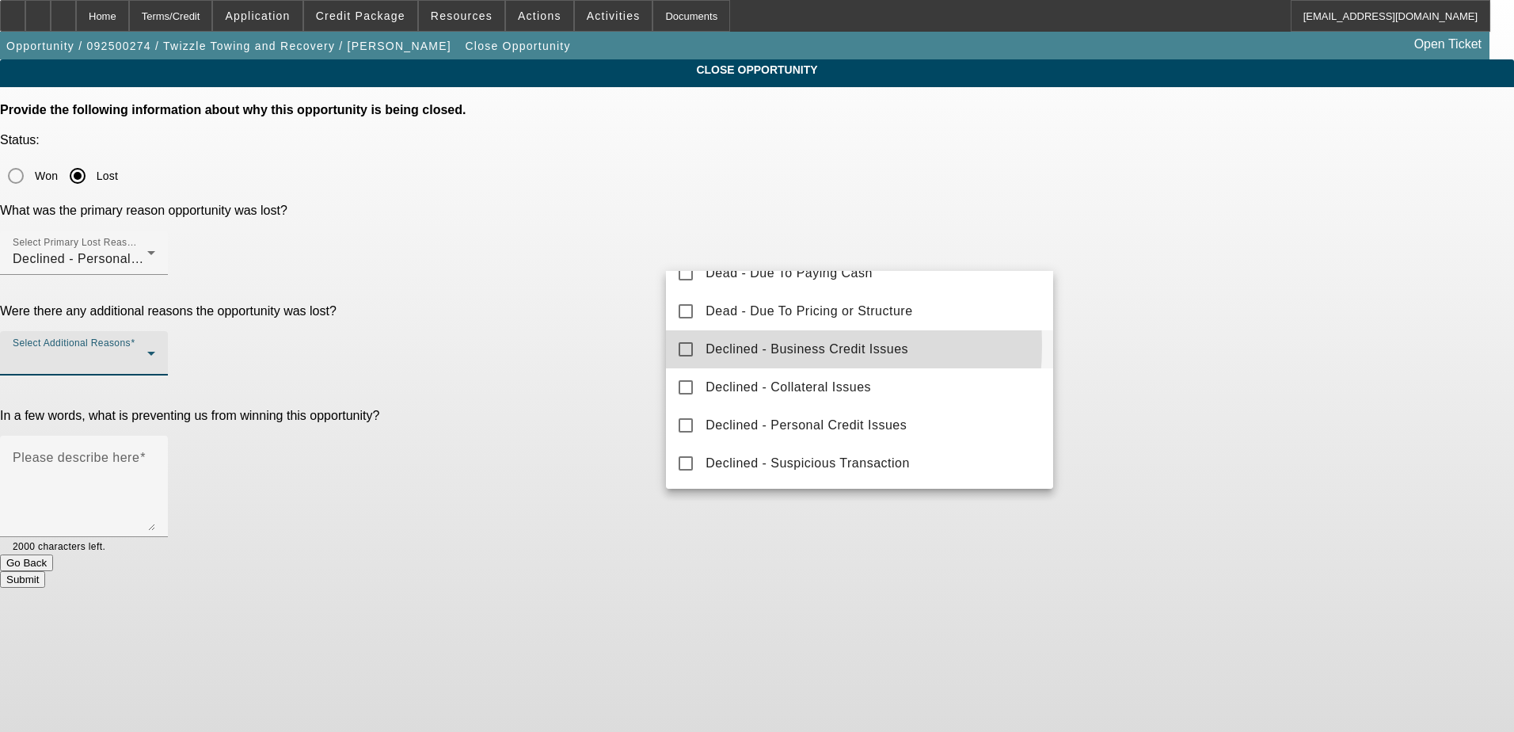
click at [706, 344] on span "Declined - Business Credit Issues" at bounding box center [807, 349] width 203 height 19
click at [603, 361] on div at bounding box center [757, 366] width 1514 height 732
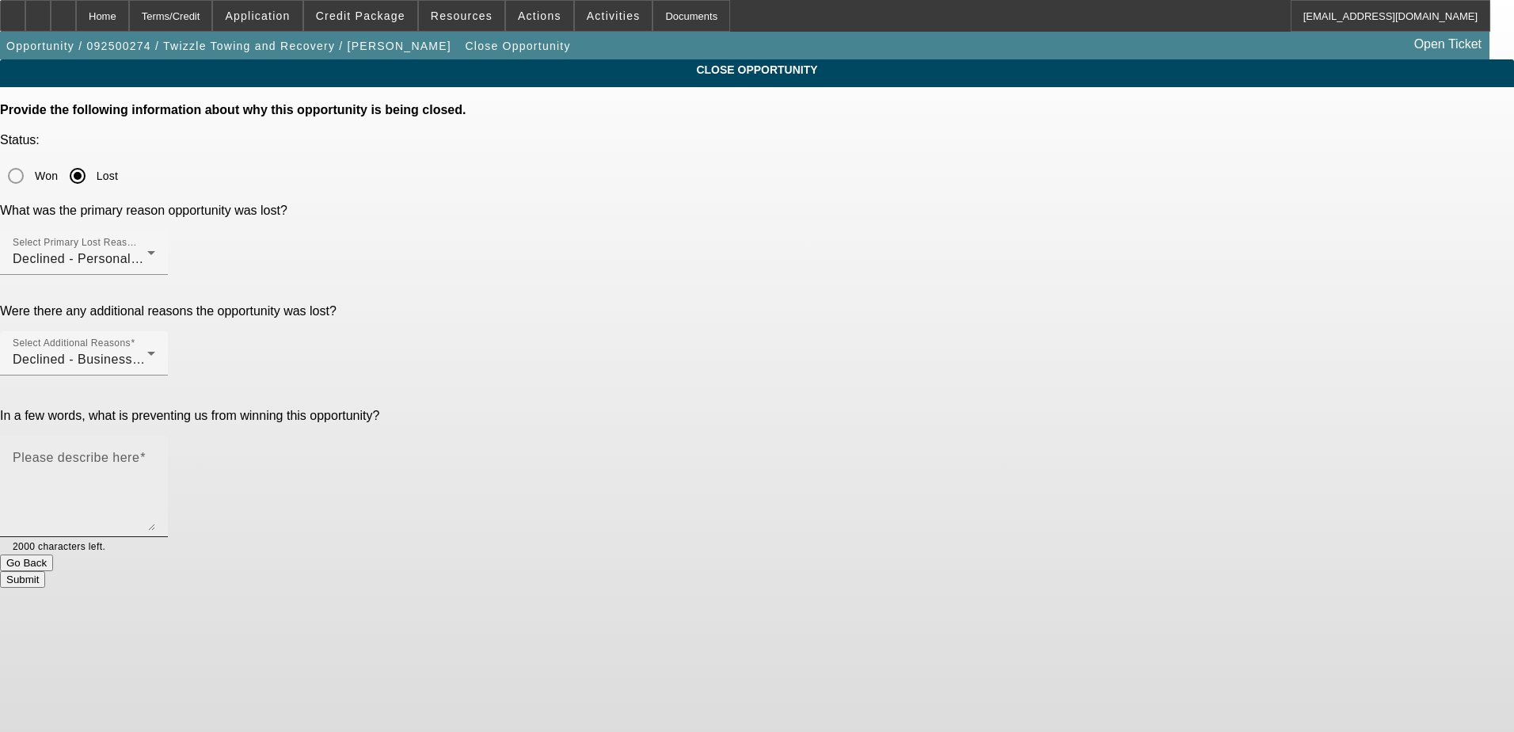
click at [139, 451] on mat-label "Please describe here" at bounding box center [76, 457] width 127 height 13
click at [155, 455] on textarea "Please describe here" at bounding box center [84, 493] width 143 height 76
type textarea "n"
type textarea "startup with rough credit"
click at [45, 571] on button "Submit" at bounding box center [22, 579] width 45 height 17
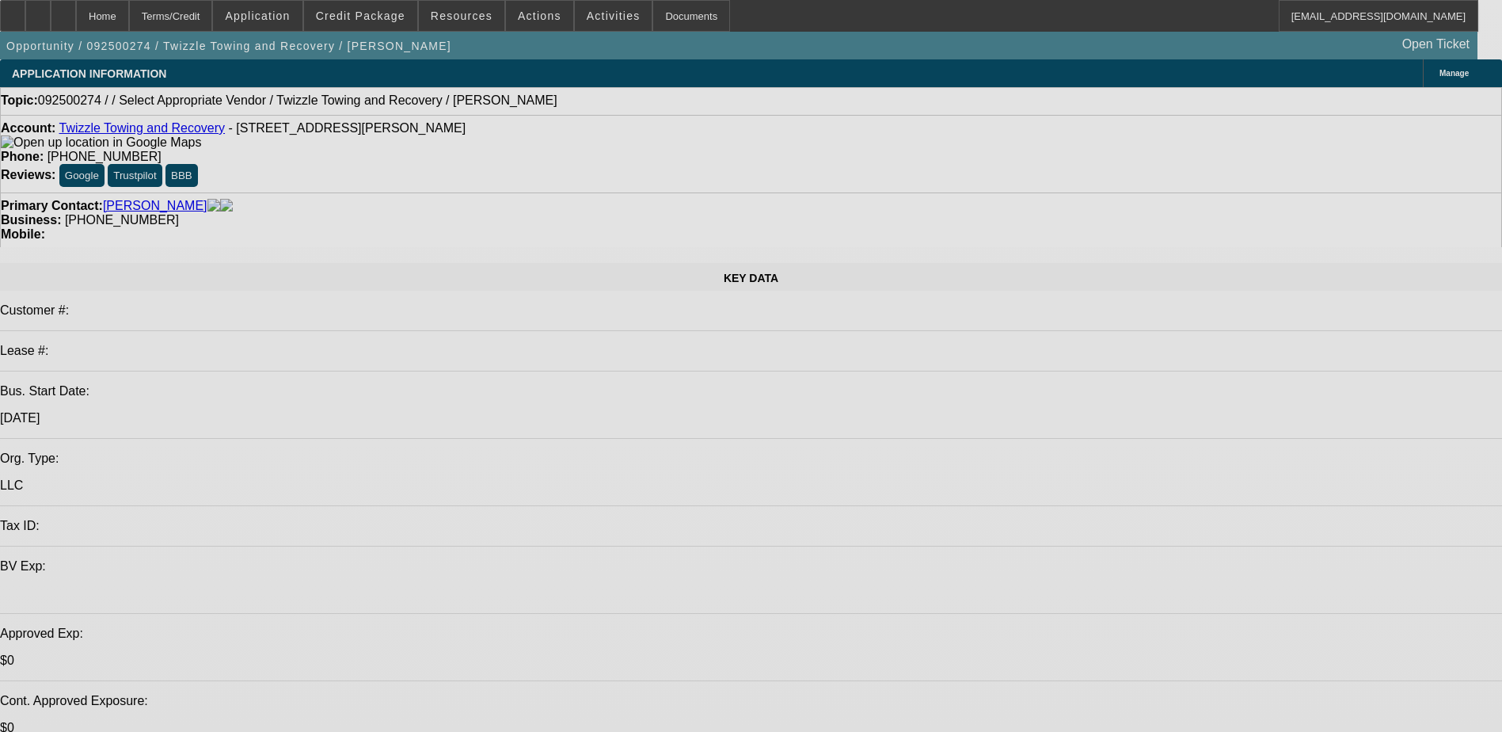
select select "0"
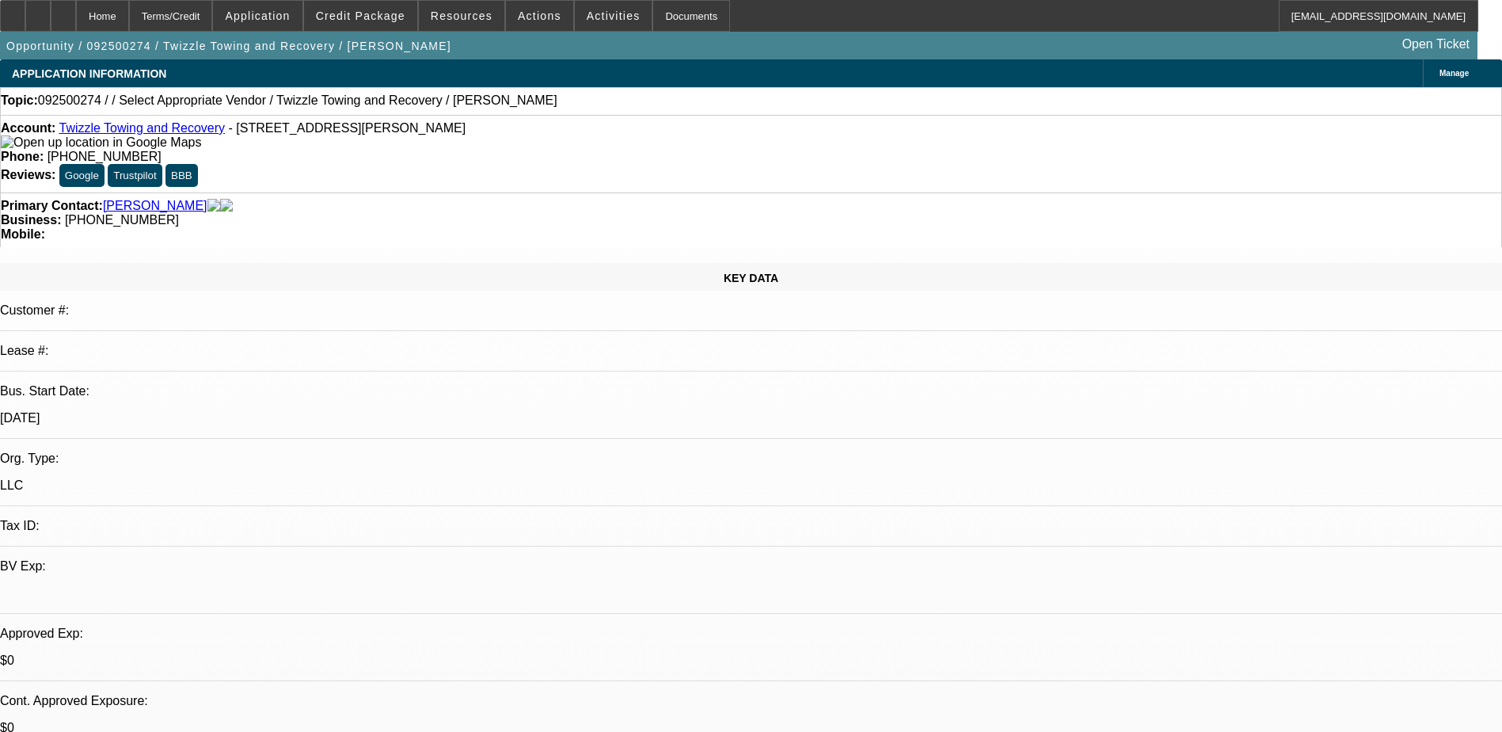
select select "2"
select select "0.1"
select select "1"
select select "2"
select select "4"
